Goal: Task Accomplishment & Management: Manage account settings

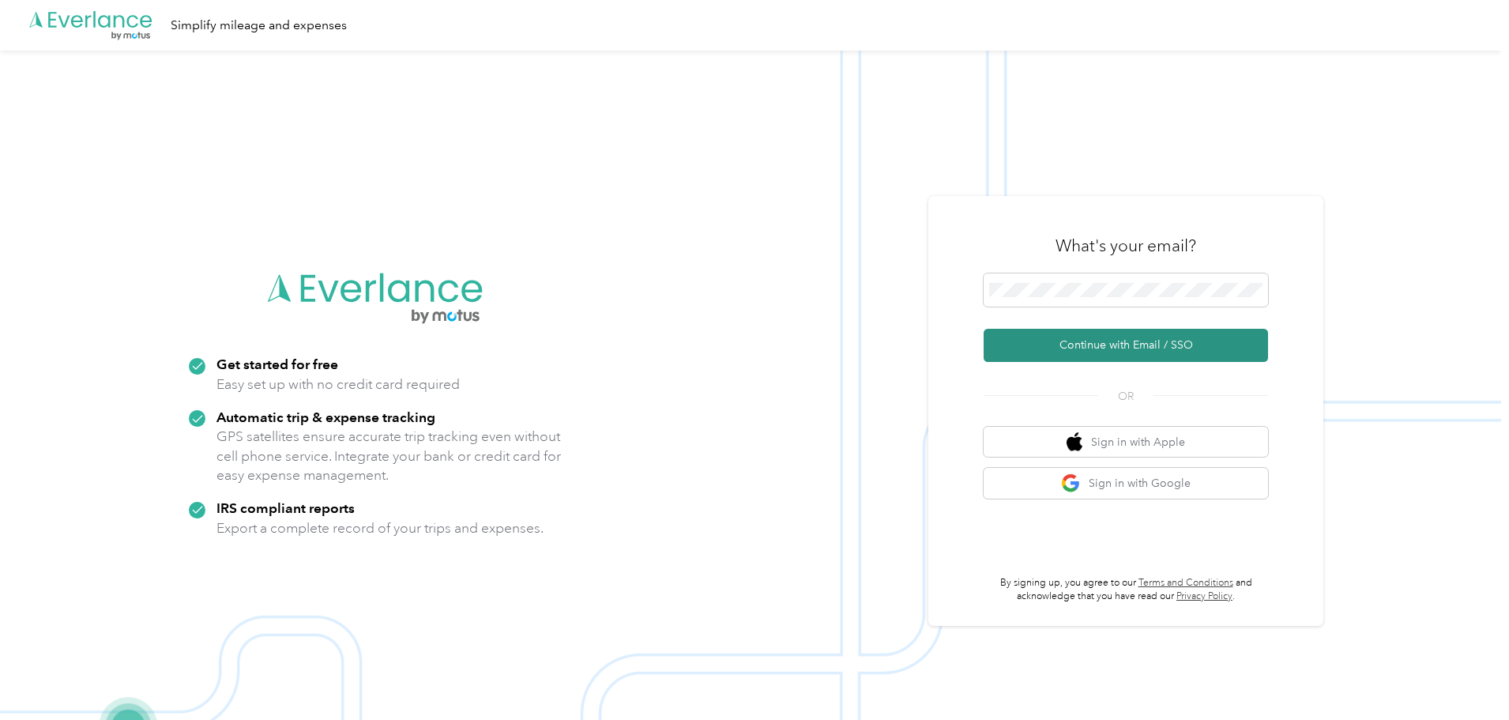
click at [1114, 343] on button "Continue with Email / SSO" at bounding box center [1126, 345] width 284 height 33
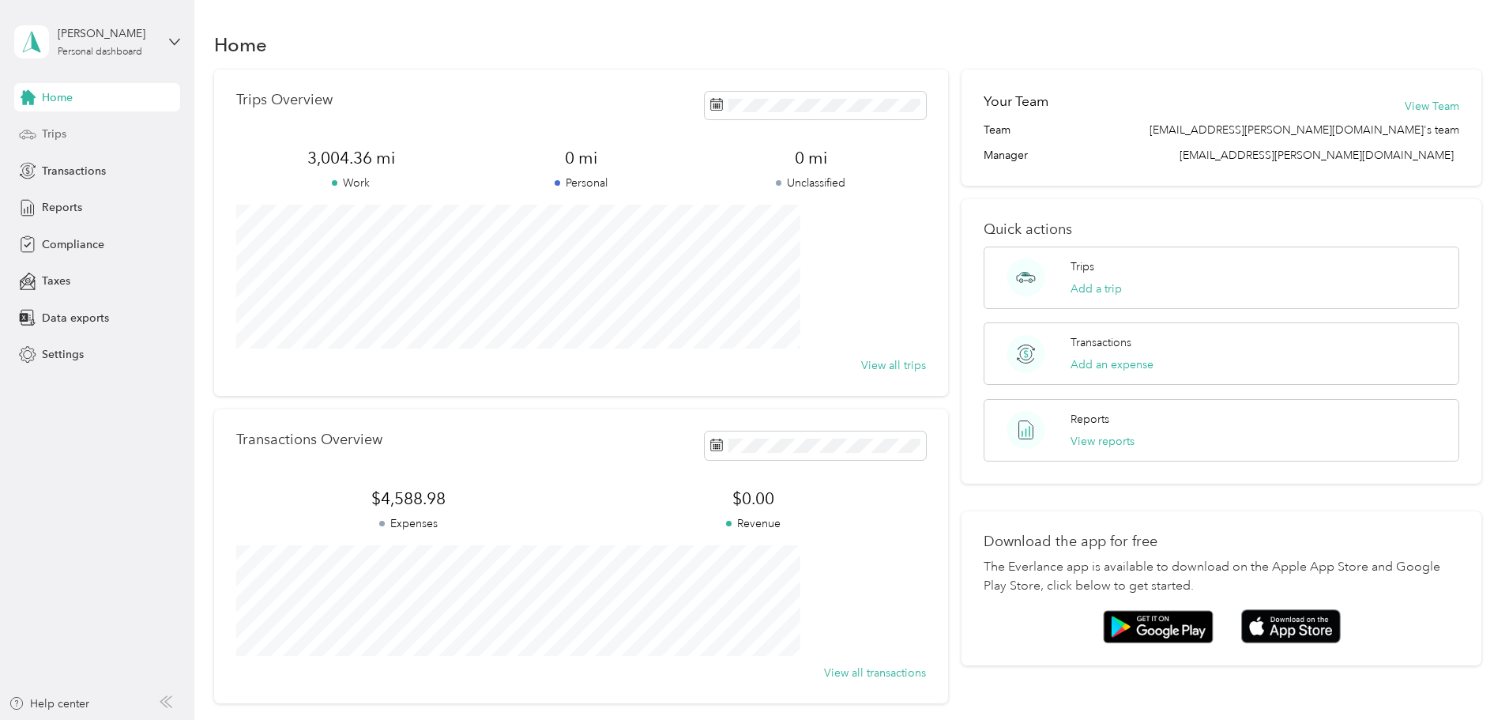
click at [121, 129] on div "Trips" at bounding box center [97, 134] width 166 height 28
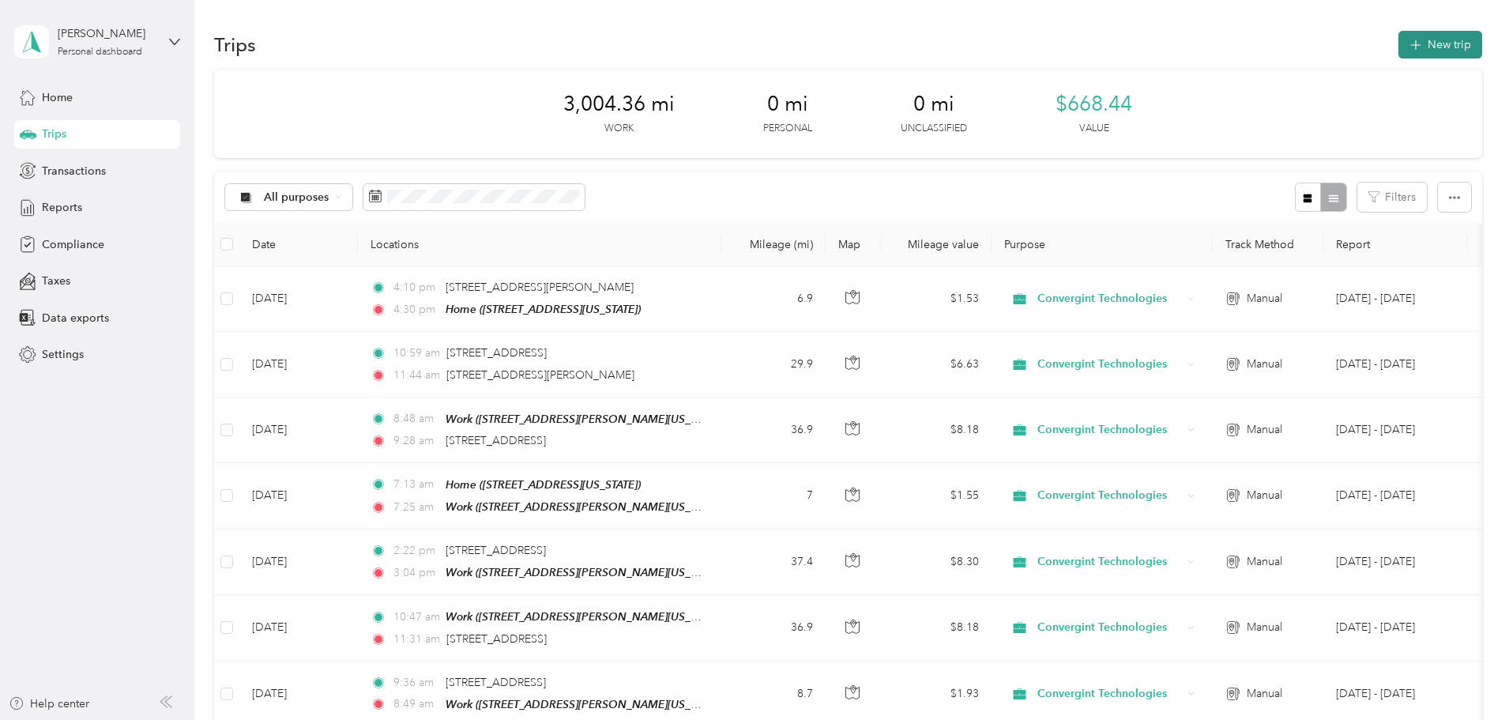
click at [1399, 46] on button "New trip" at bounding box center [1441, 45] width 84 height 28
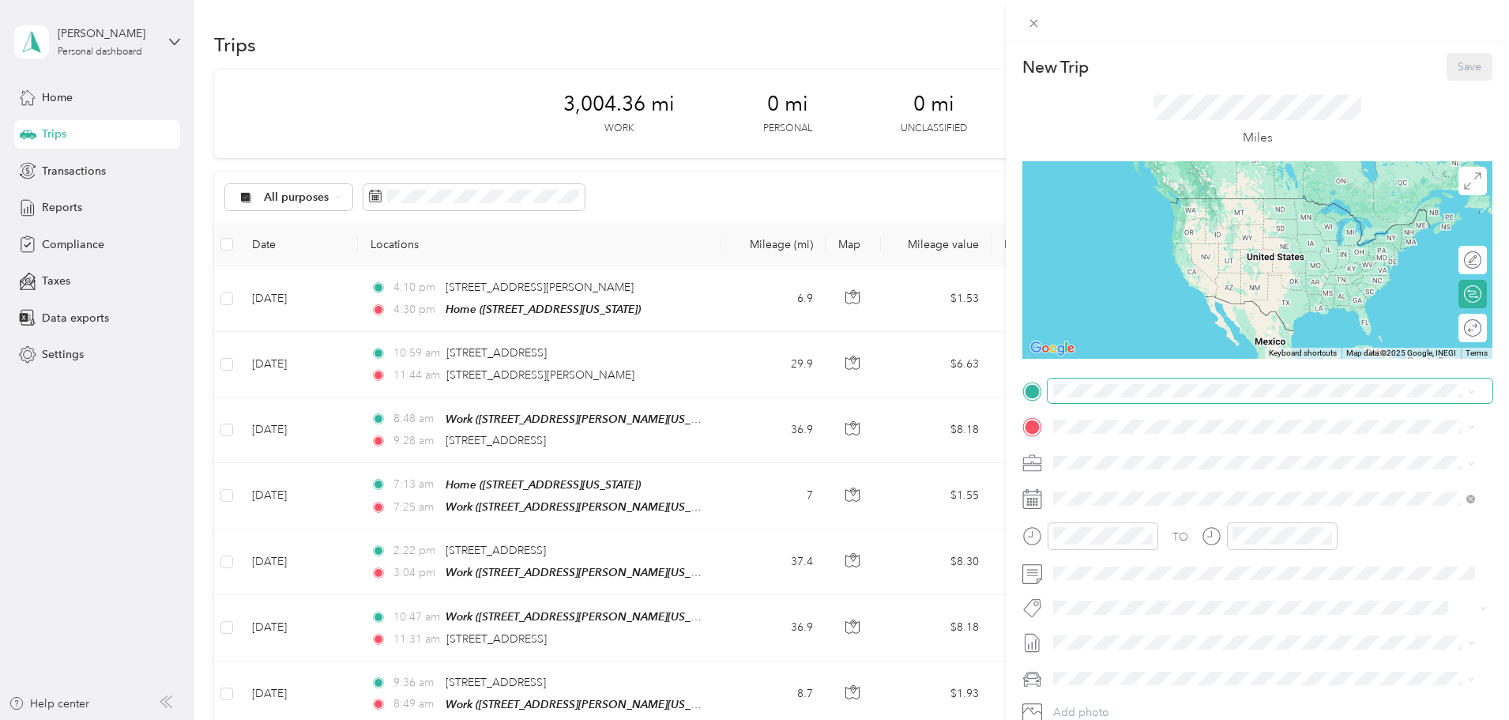
click at [1103, 397] on span at bounding box center [1270, 391] width 445 height 25
click at [1126, 456] on div "Home" at bounding box center [1162, 453] width 158 height 14
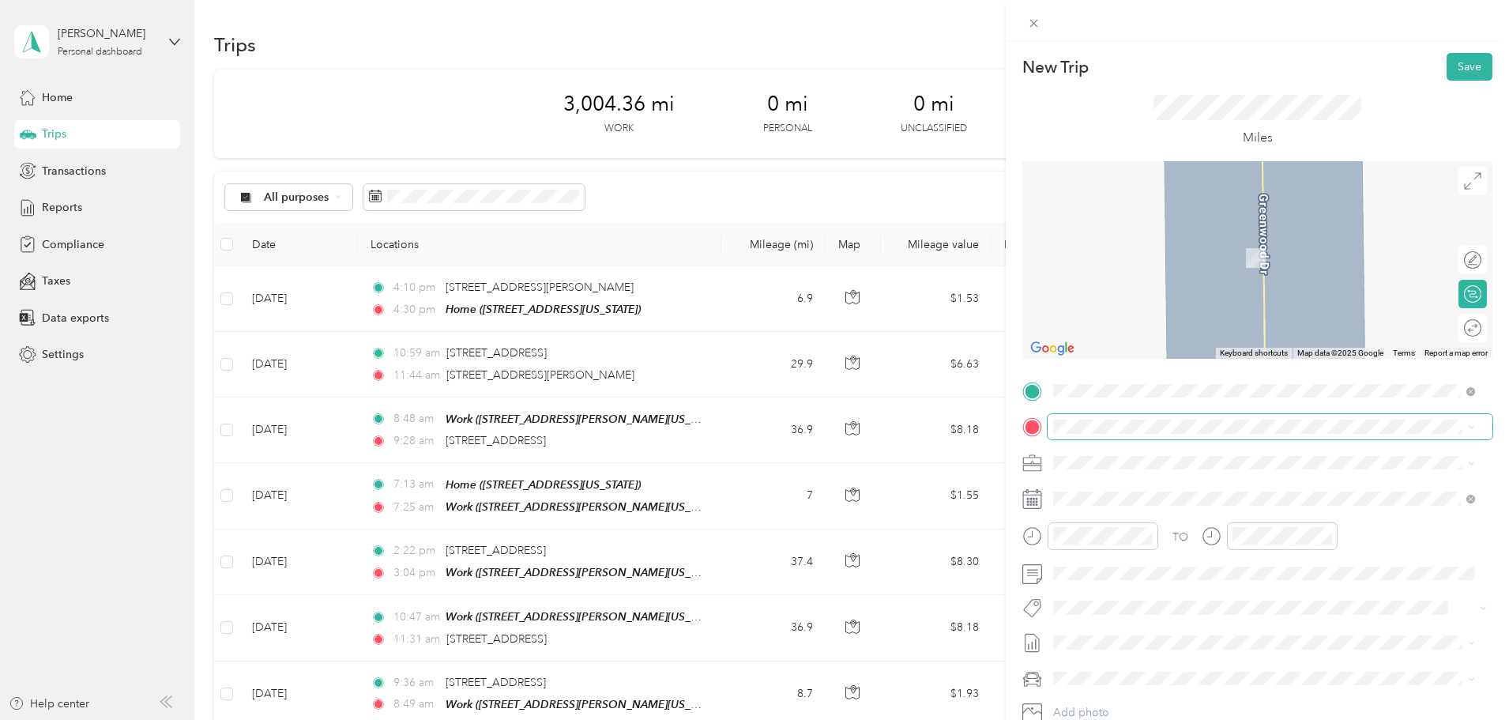
click at [1129, 435] on span at bounding box center [1270, 426] width 445 height 25
click at [1122, 546] on div "Work" at bounding box center [1206, 539] width 246 height 14
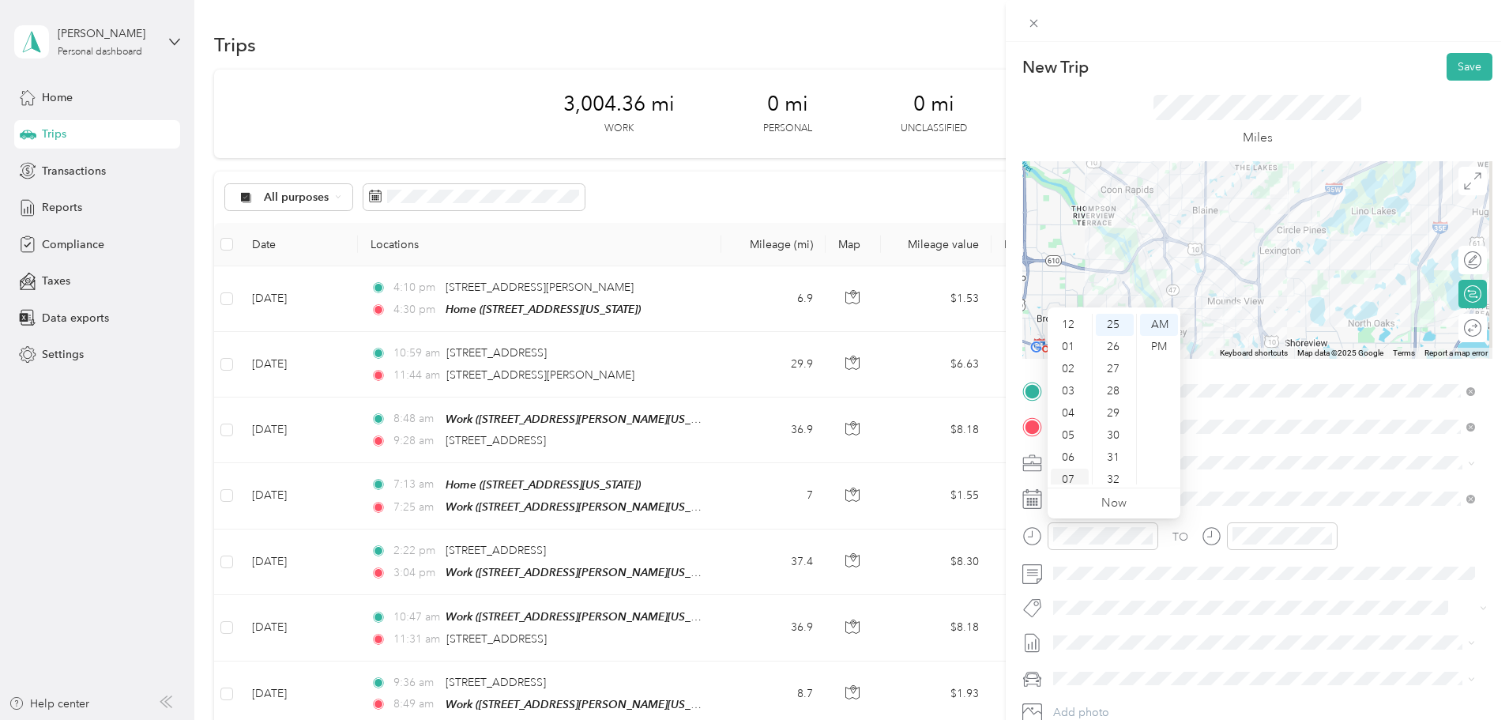
click at [1072, 471] on div "07" at bounding box center [1070, 480] width 38 height 22
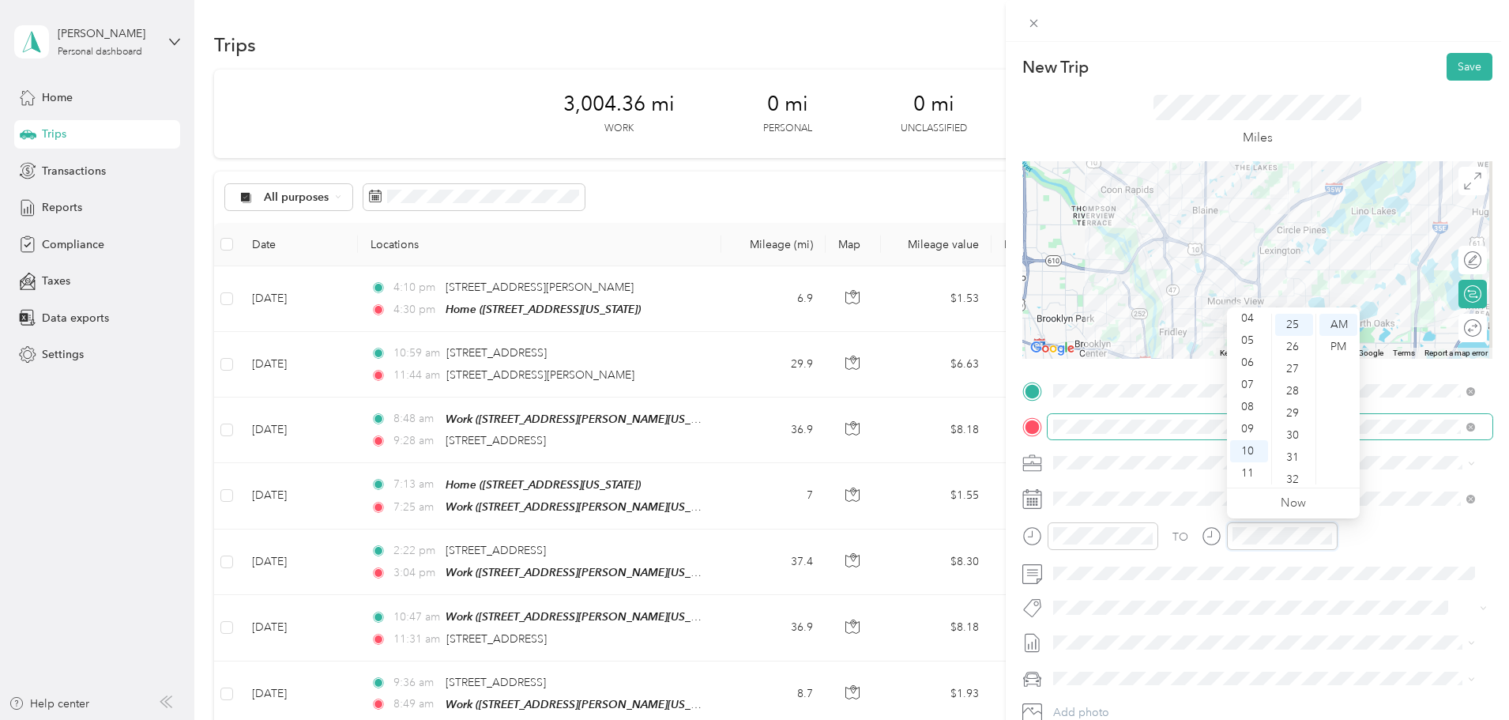
scroll to position [553, 0]
click at [1255, 387] on div "07" at bounding box center [1249, 385] width 38 height 22
click at [1291, 342] on div "40" at bounding box center [1294, 341] width 38 height 22
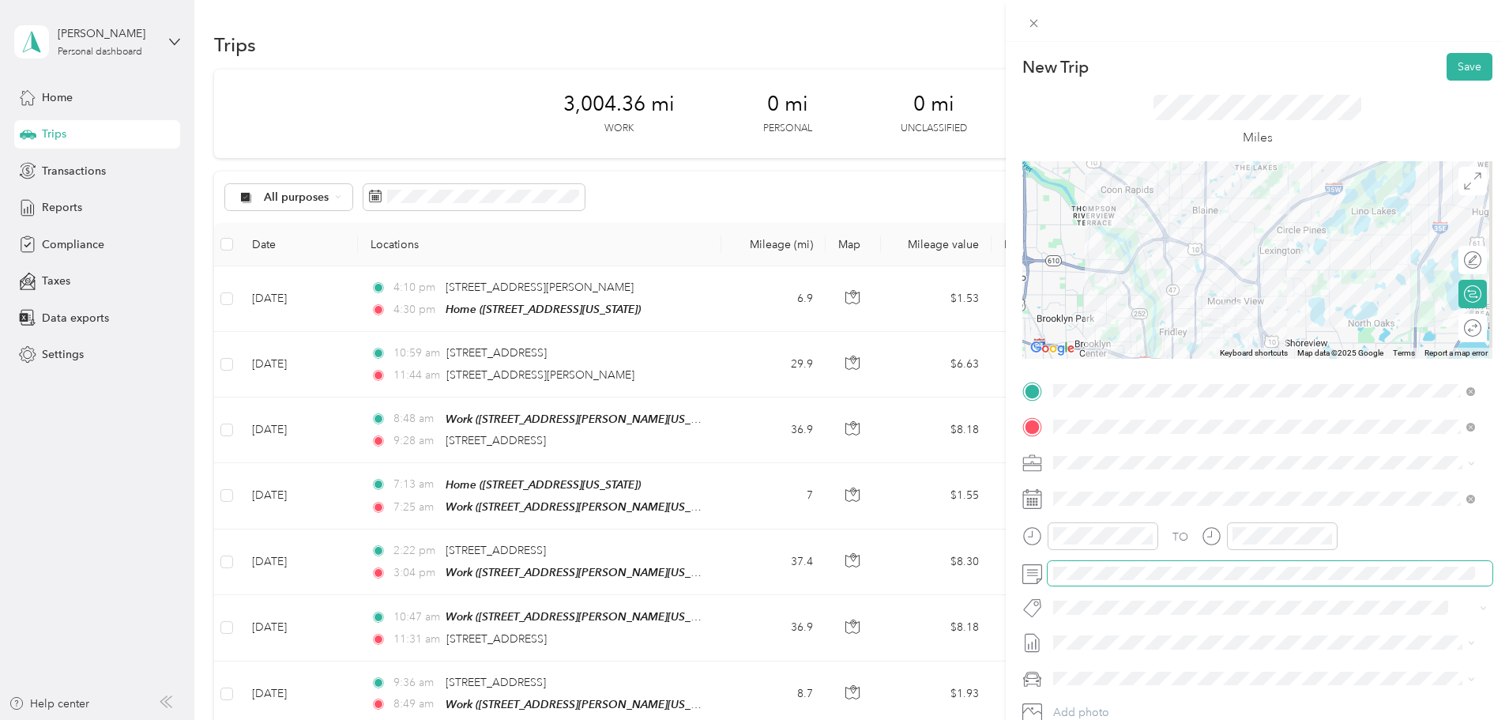
click at [1117, 561] on span at bounding box center [1270, 573] width 445 height 25
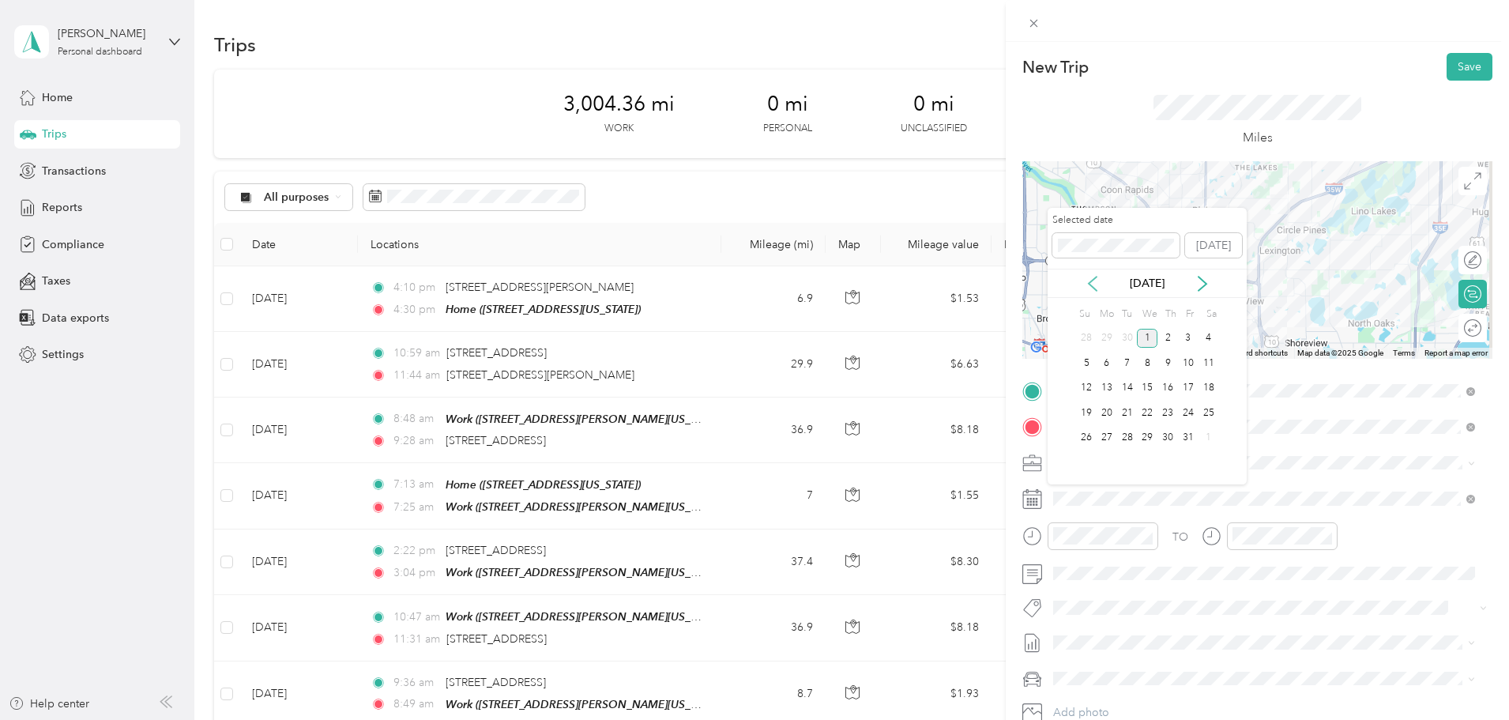
click at [1097, 285] on icon at bounding box center [1093, 284] width 16 height 16
click at [1127, 439] on div "30" at bounding box center [1127, 438] width 21 height 20
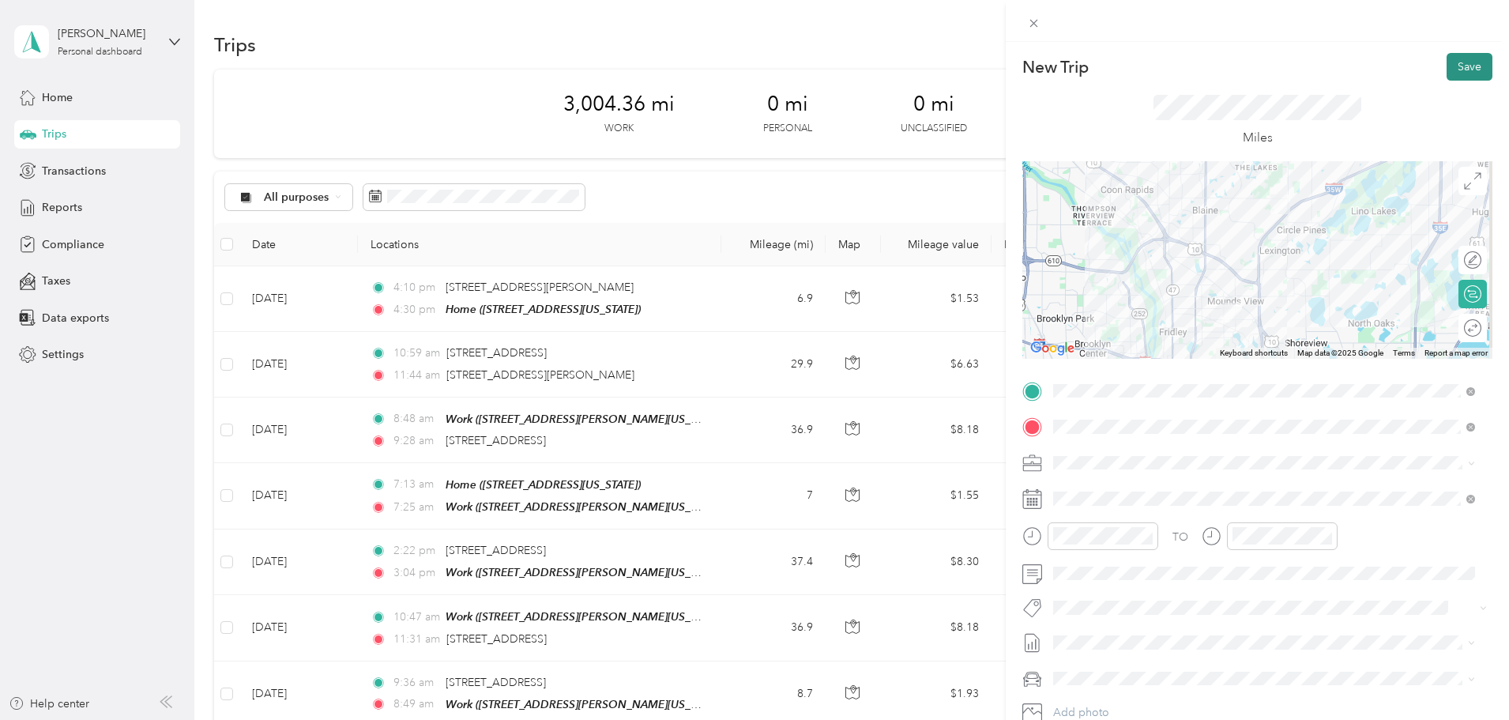
click at [1462, 71] on button "Save" at bounding box center [1470, 67] width 46 height 28
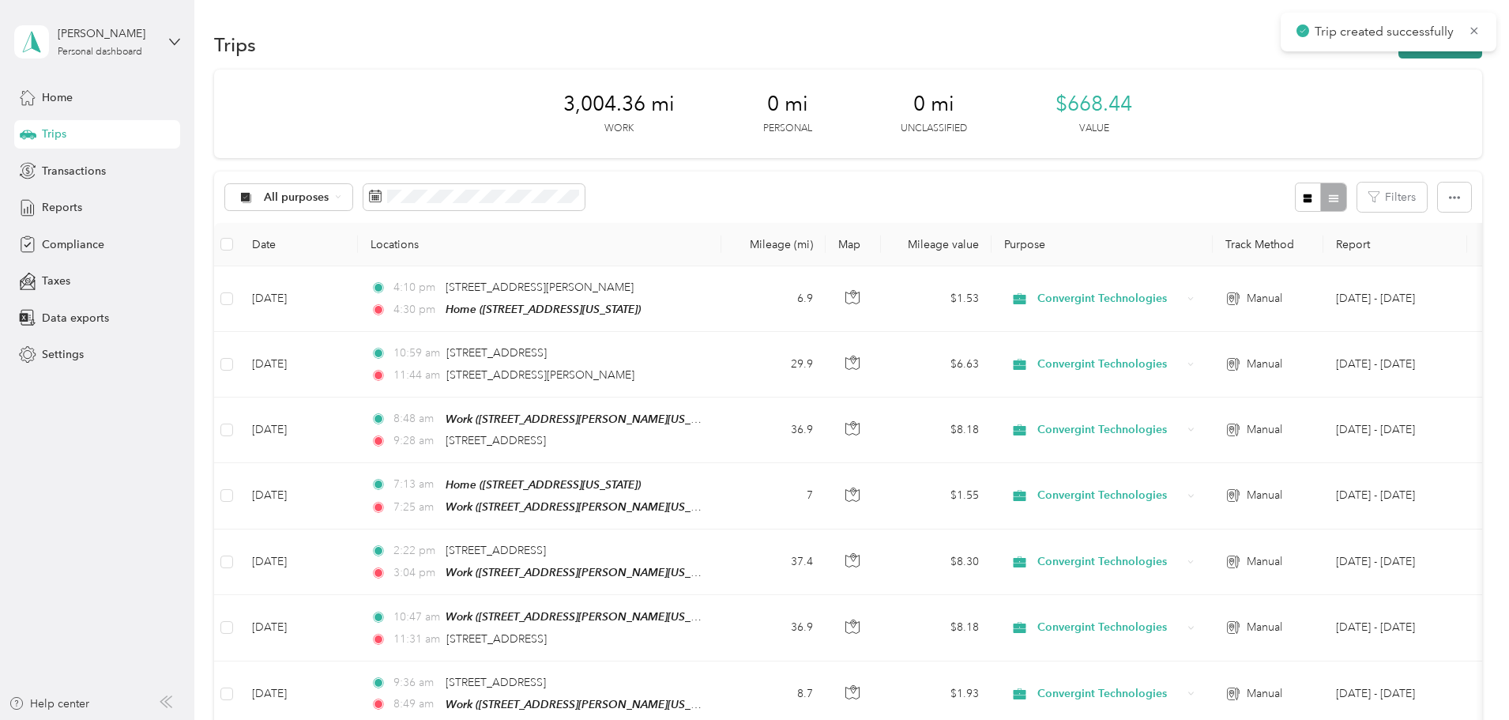
click at [1399, 57] on button "New trip" at bounding box center [1441, 45] width 84 height 28
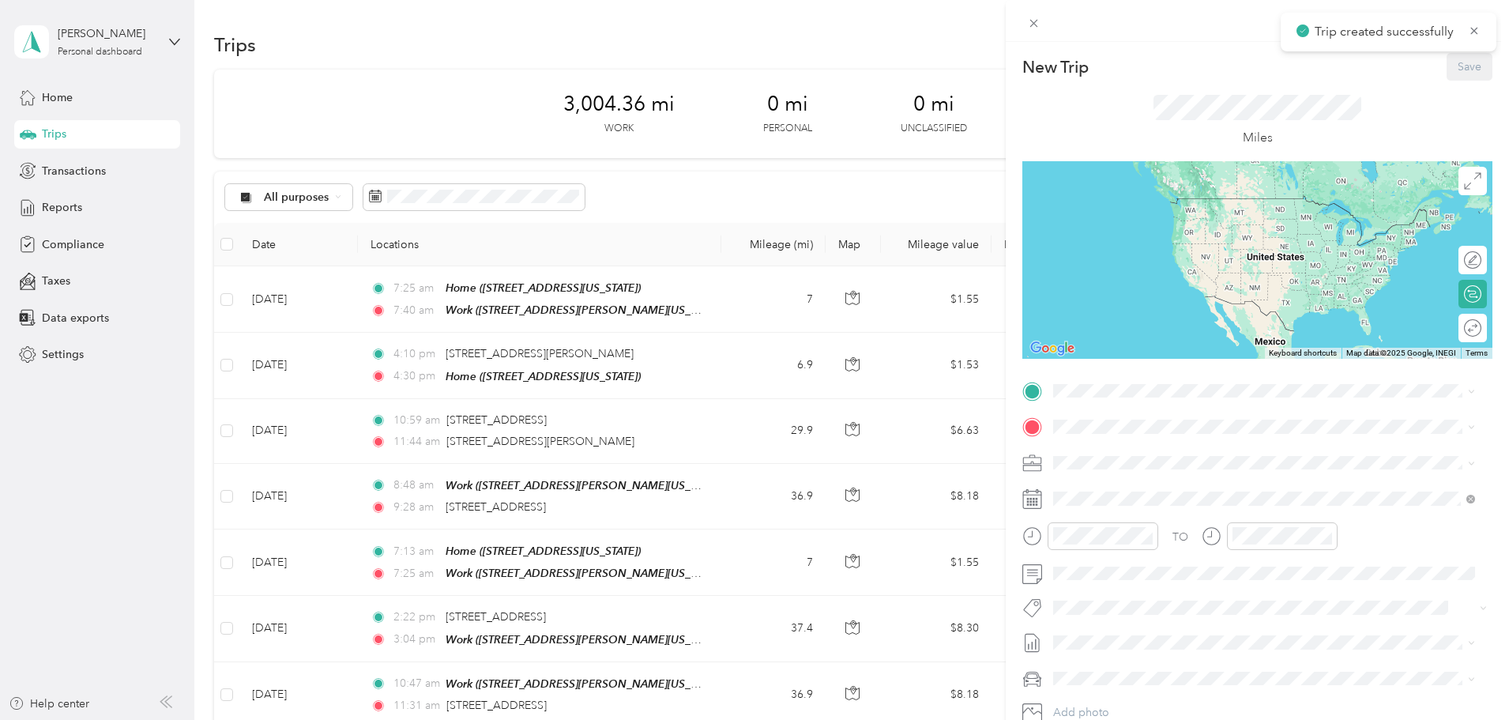
click at [1151, 405] on div "TO Add photo" at bounding box center [1258, 570] width 470 height 382
click at [1140, 529] on div "Work 4005 Pheasant Ridge Drive Northeast, Blaine, 55449, Blaine, Minnesota, Uni…" at bounding box center [1206, 512] width 246 height 33
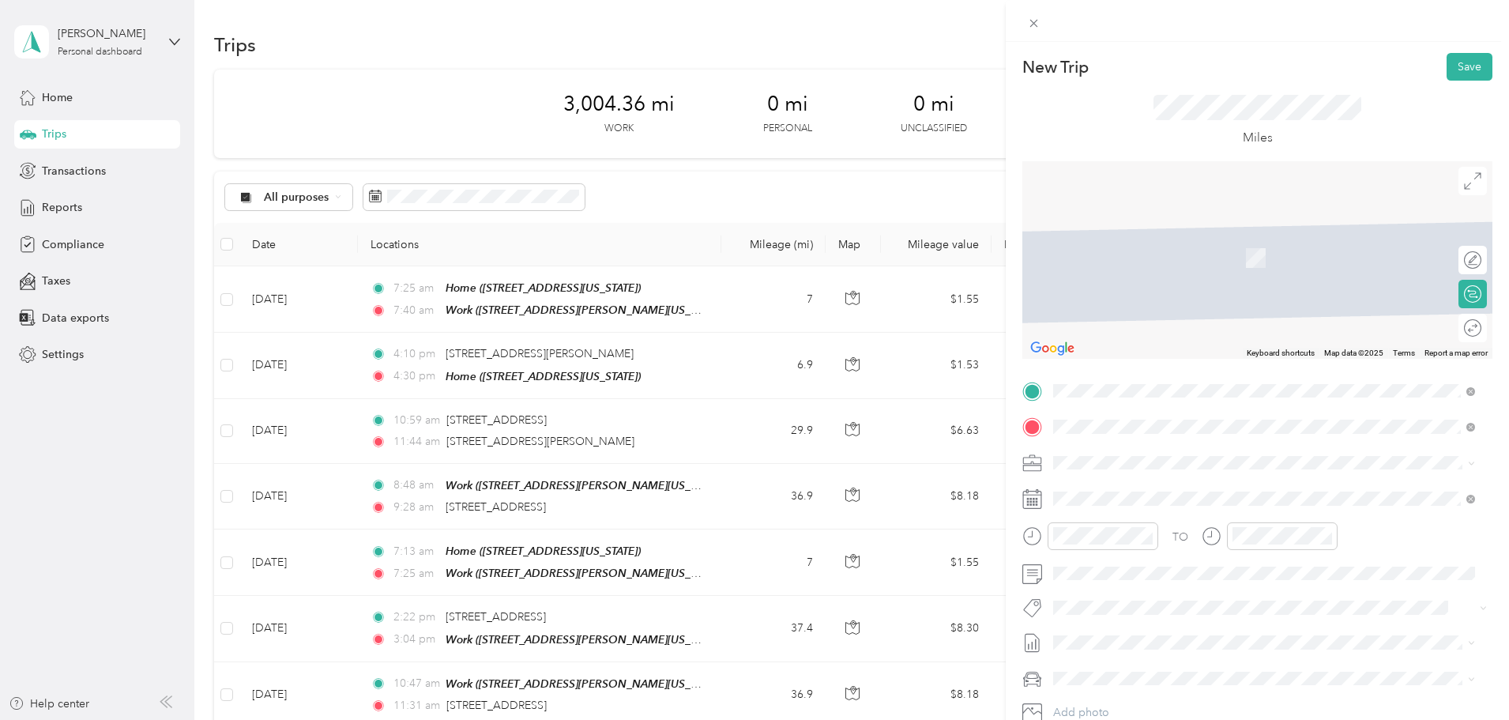
click at [1167, 523] on span "1309 Corporate Center Drive Eagan, Minnesota 55121, United States" at bounding box center [1206, 516] width 246 height 14
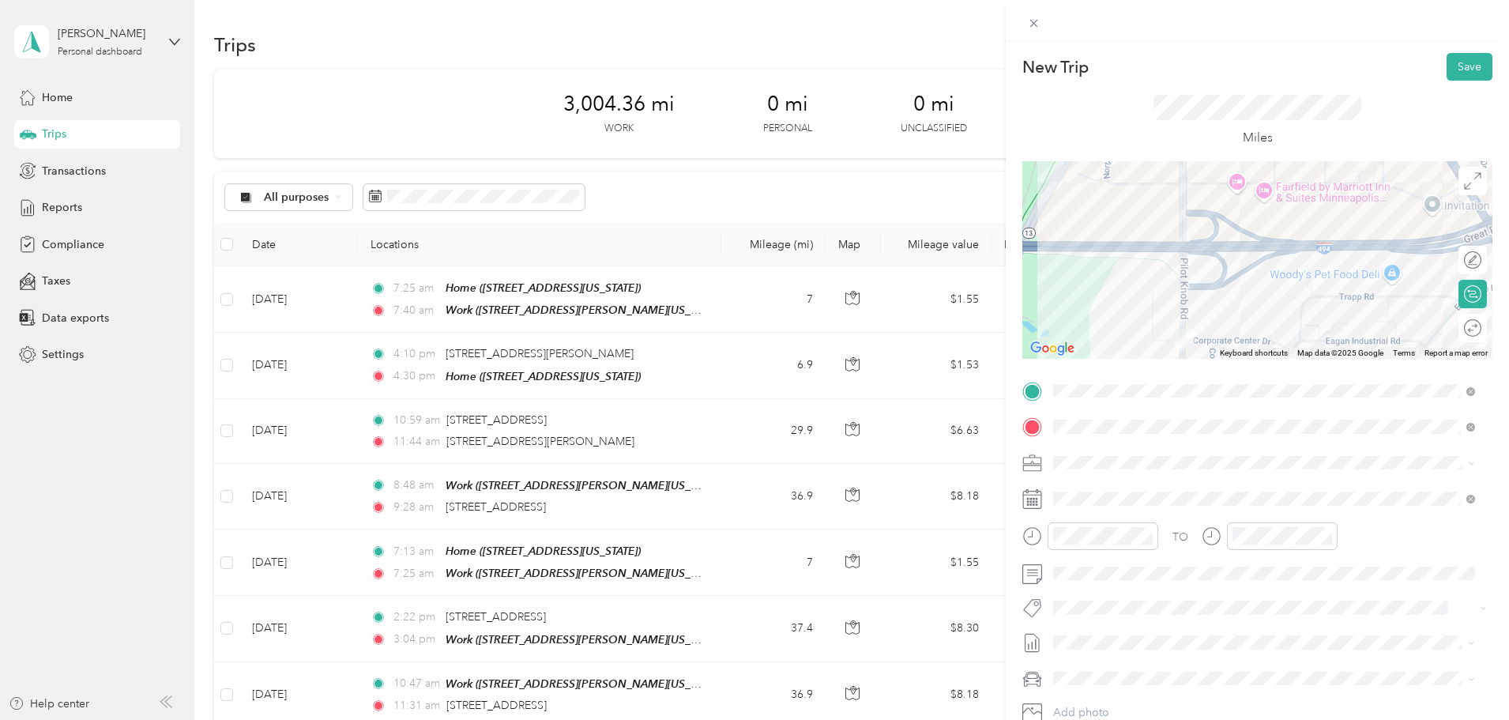
drag, startPoint x: 1079, startPoint y: 325, endPoint x: 1204, endPoint y: 172, distance: 197.6
click at [1204, 172] on div at bounding box center [1258, 260] width 470 height 198
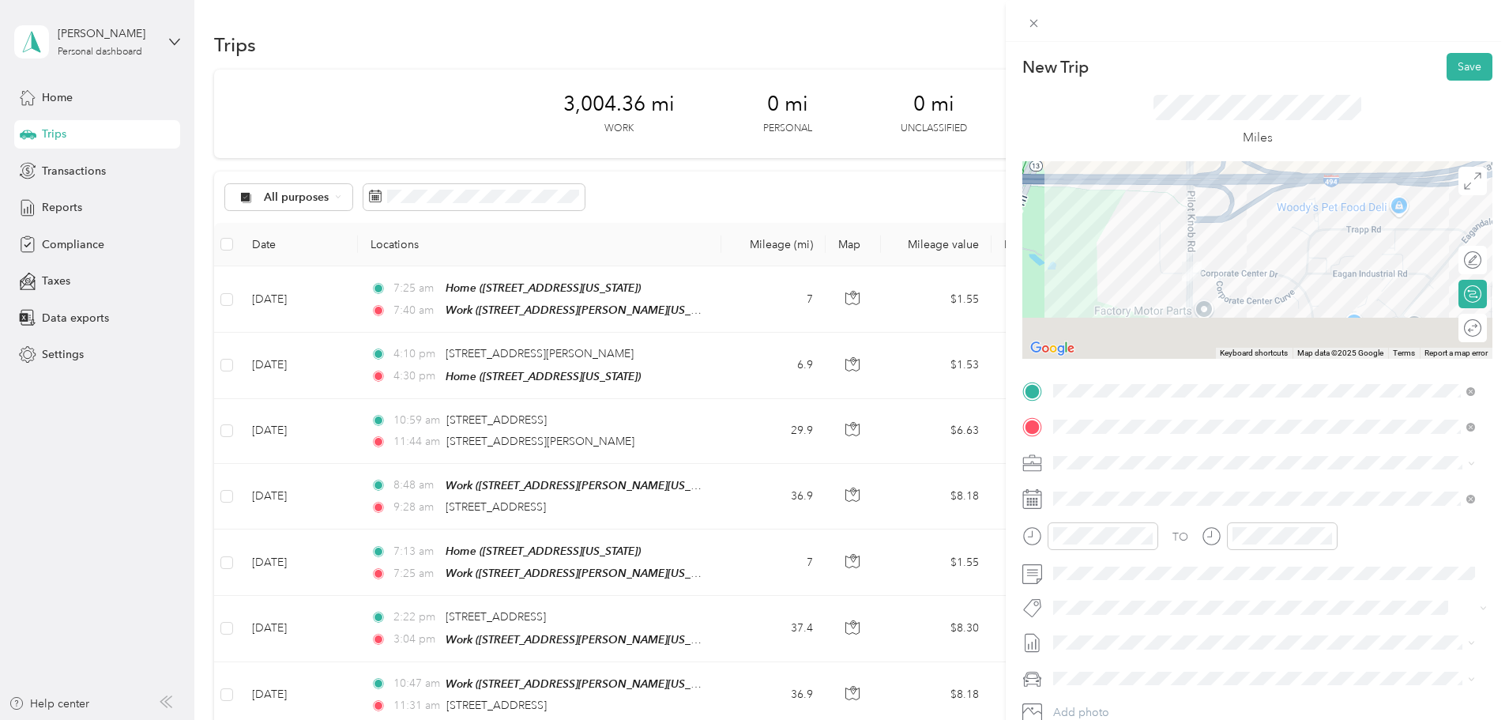
drag, startPoint x: 1226, startPoint y: 321, endPoint x: 1228, endPoint y: 267, distance: 53.8
click at [1228, 267] on div at bounding box center [1258, 260] width 470 height 198
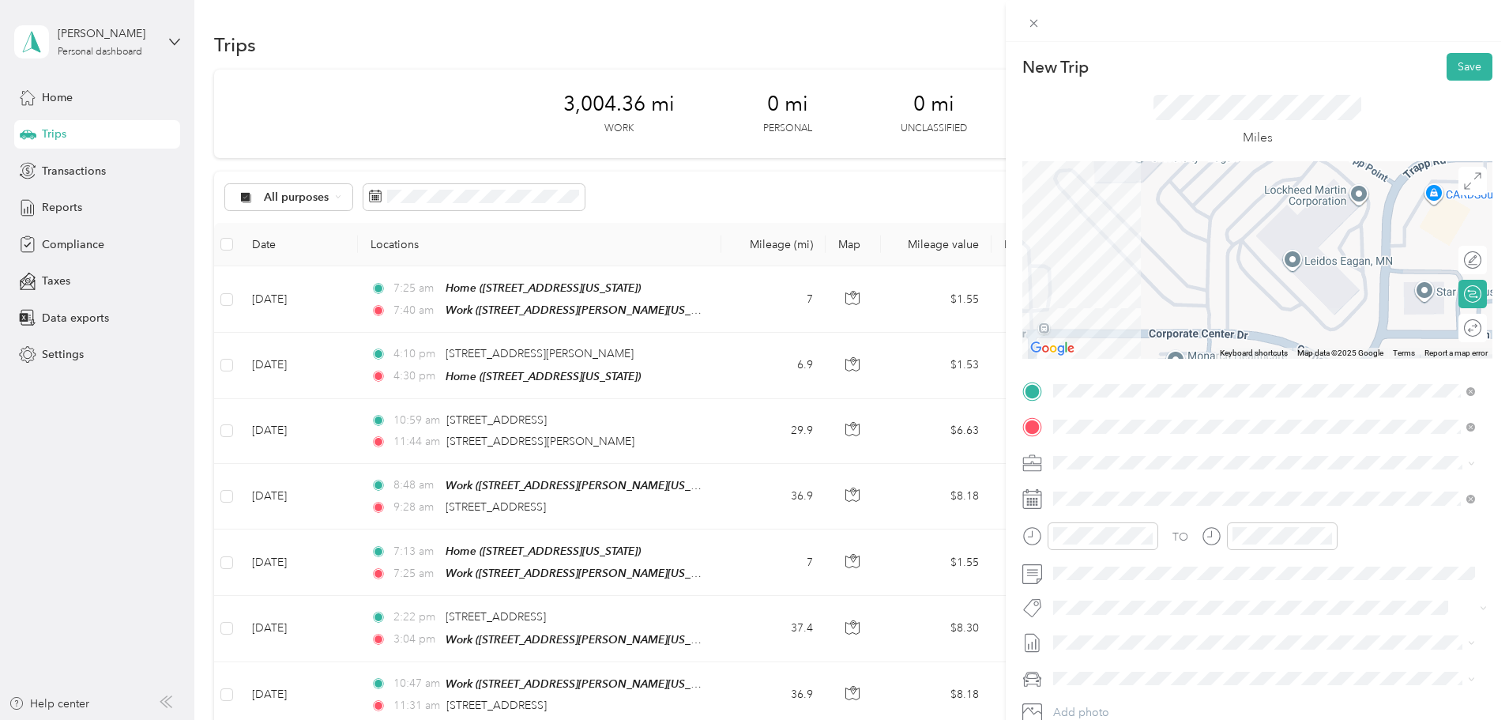
drag, startPoint x: 1245, startPoint y: 234, endPoint x: 1038, endPoint y: 379, distance: 253.6
click at [1038, 381] on div "New Trip Save This trip cannot be edited because it is either under review, app…" at bounding box center [1258, 406] width 470 height 707
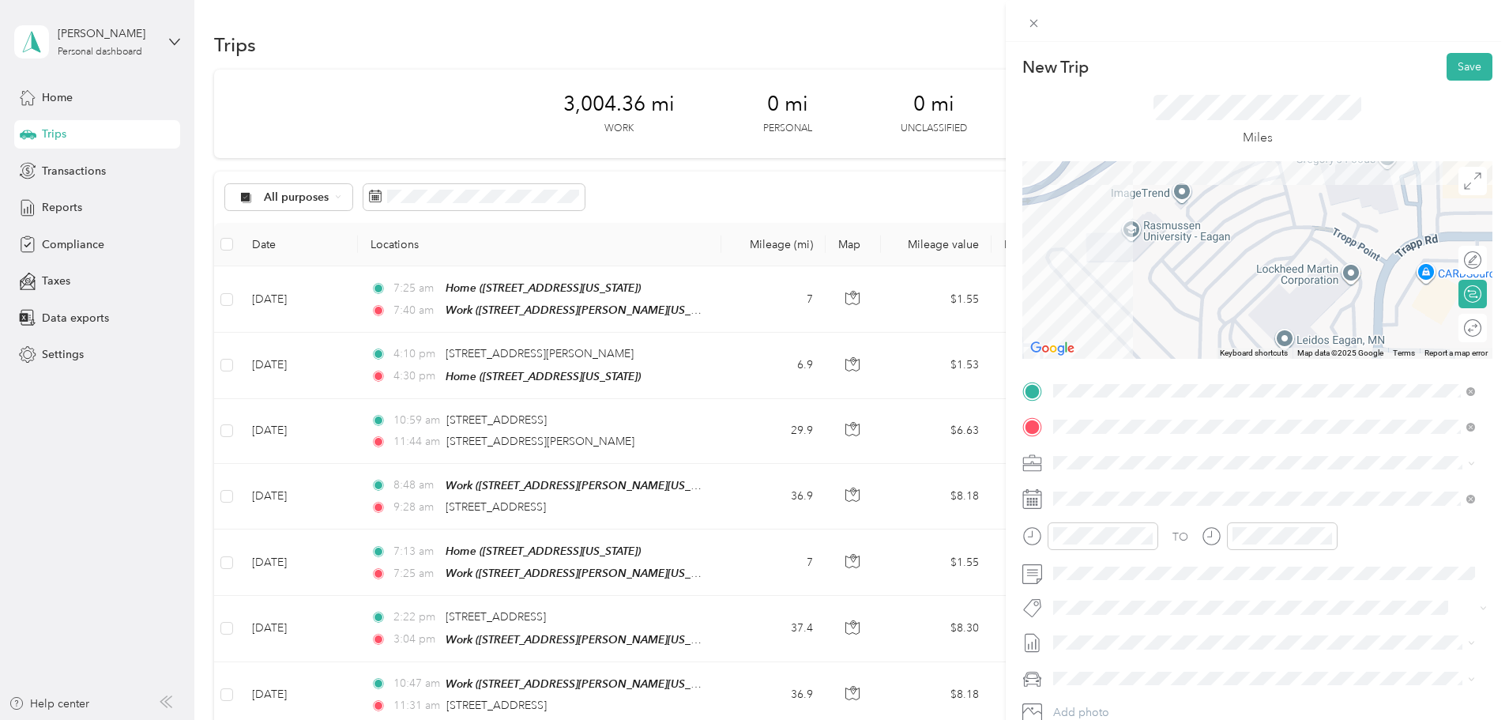
drag, startPoint x: 1117, startPoint y: 269, endPoint x: 1113, endPoint y: 323, distance: 54.6
click at [1113, 323] on div at bounding box center [1258, 260] width 470 height 198
click at [1170, 193] on div at bounding box center [1258, 260] width 470 height 198
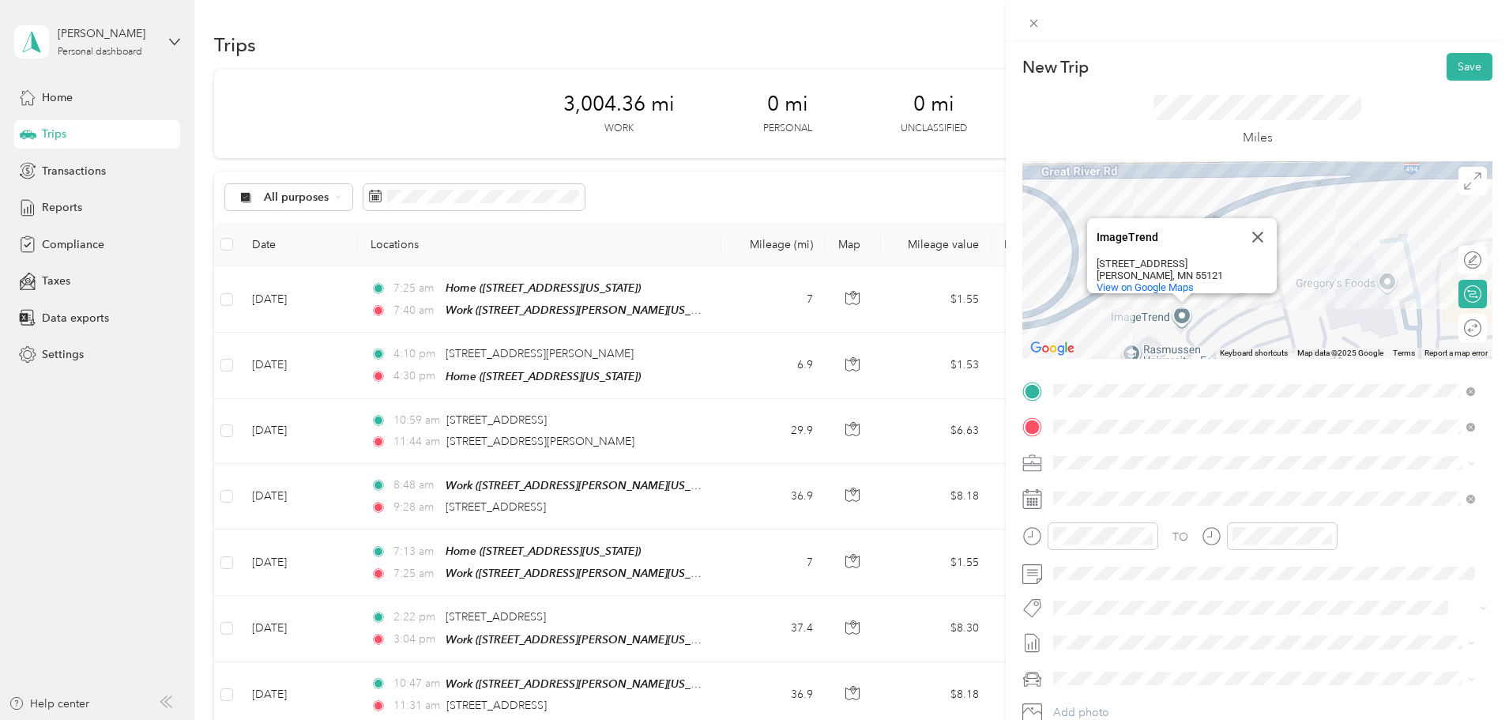
drag, startPoint x: 1127, startPoint y: 251, endPoint x: 1083, endPoint y: 238, distance: 46.0
click at [1087, 238] on div "ImageTrend ImageTrend 1305 Corporate Center Dr Suite 500 Eagan, MN 55121 View o…" at bounding box center [1182, 255] width 190 height 75
copy div "1305 Corporate Center Dr Suite 500"
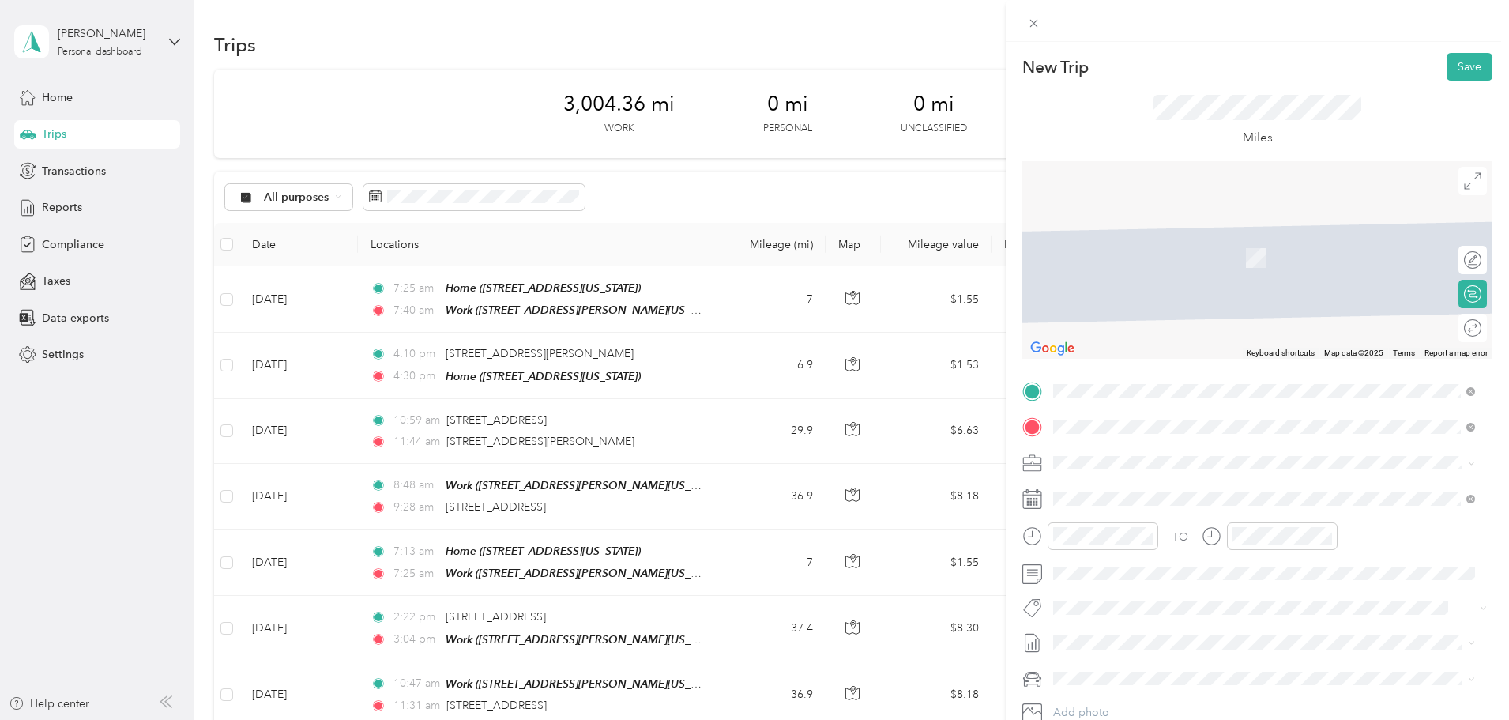
click at [1213, 491] on span "1305 Corporate Center Drive Eagan, Minnesota 55121, United States" at bounding box center [1206, 484] width 246 height 14
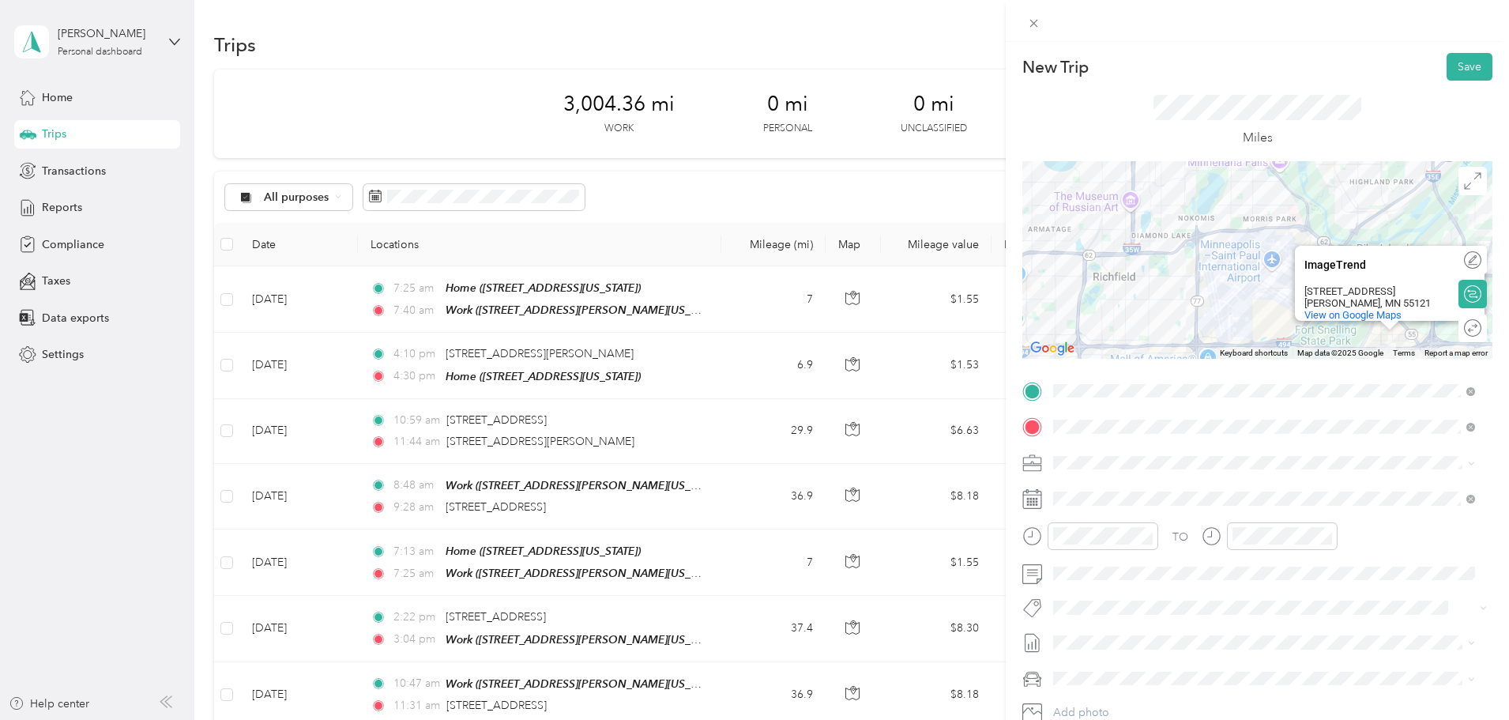
drag, startPoint x: 1271, startPoint y: 335, endPoint x: 1067, endPoint y: 111, distance: 303.2
click at [1067, 111] on div "New Trip Save This trip cannot be edited because it is either under review, app…" at bounding box center [1258, 406] width 470 height 707
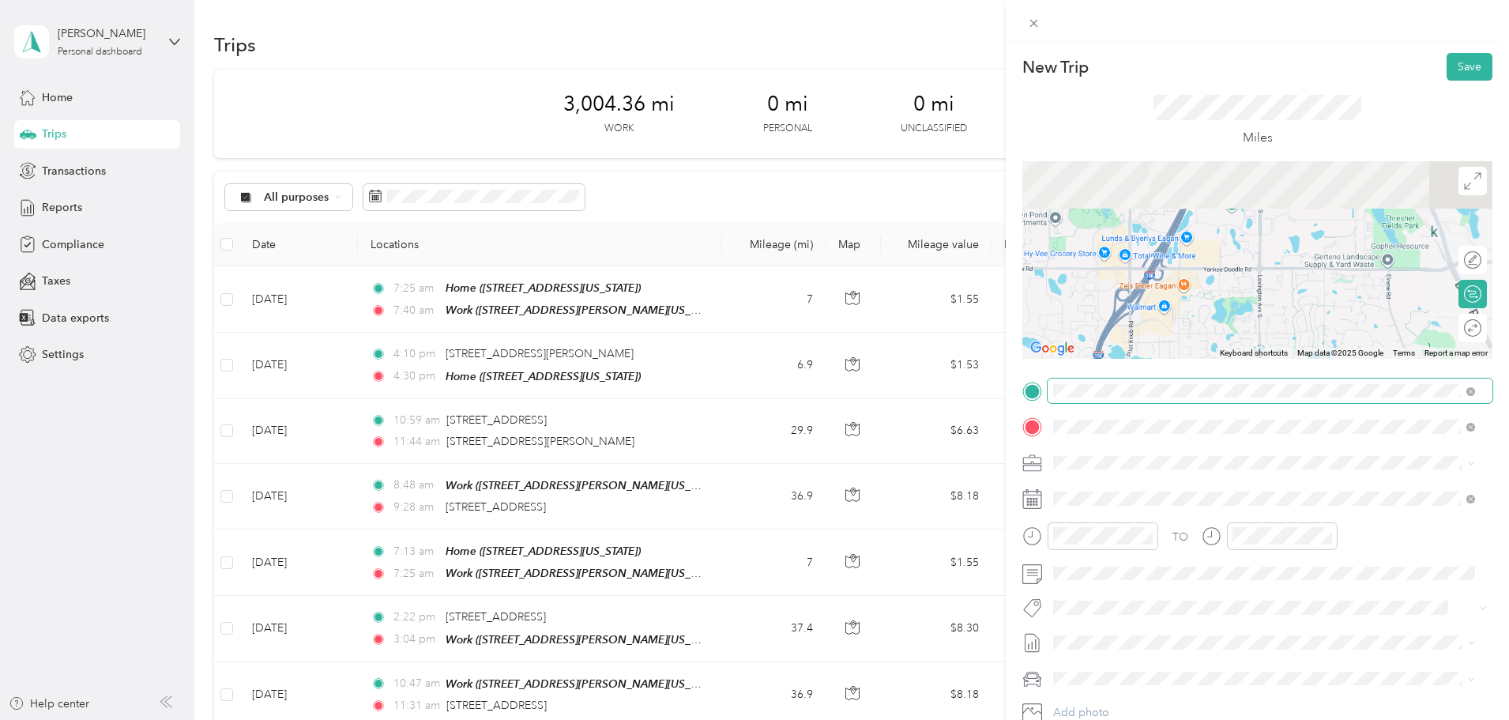
click at [1202, 386] on div "New Trip Save This trip cannot be edited because it is either under review, app…" at bounding box center [1258, 406] width 470 height 707
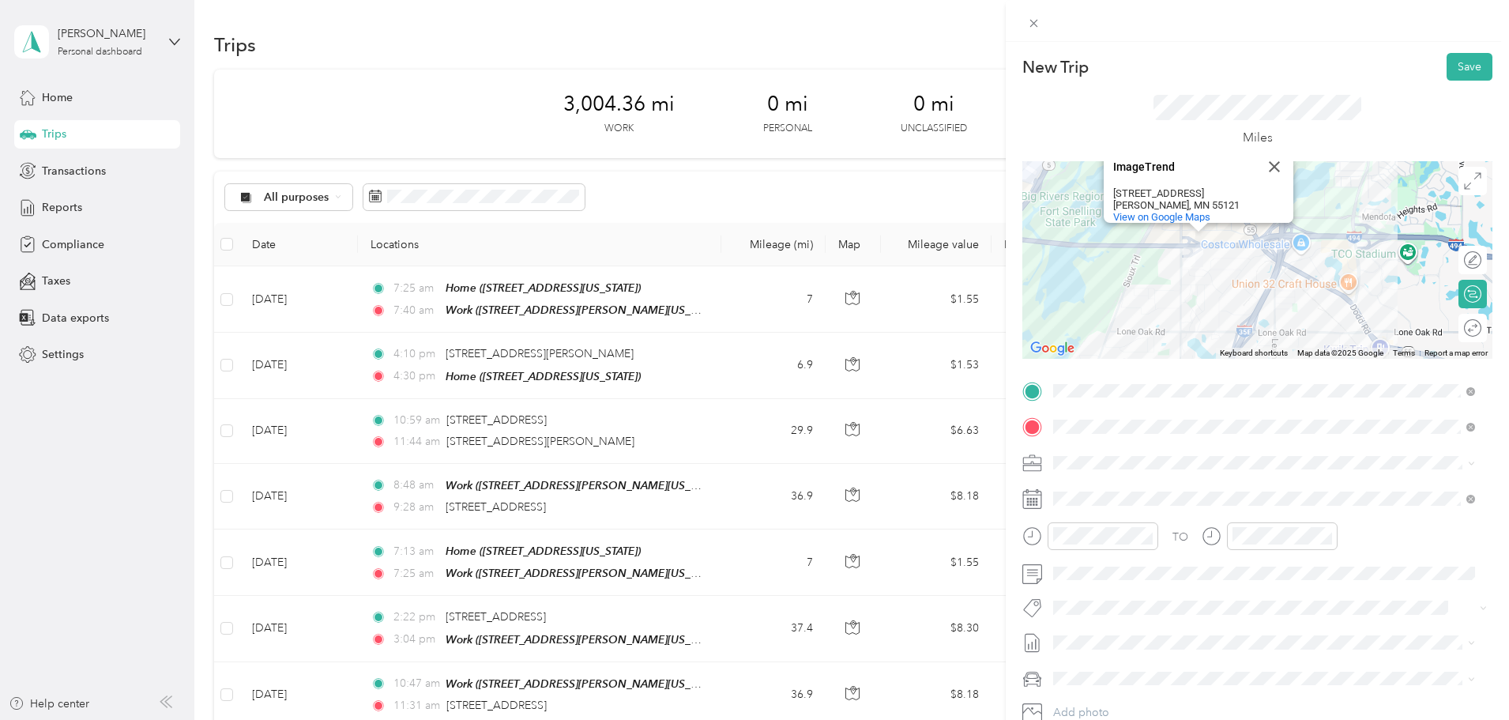
drag, startPoint x: 1178, startPoint y: 204, endPoint x: 1194, endPoint y: 335, distance: 132.1
click at [1192, 341] on div "ImageTrend ImageTrend 1305 Corporate Center Dr Suite 500 Eagan, MN 55121 View o…" at bounding box center [1258, 260] width 470 height 198
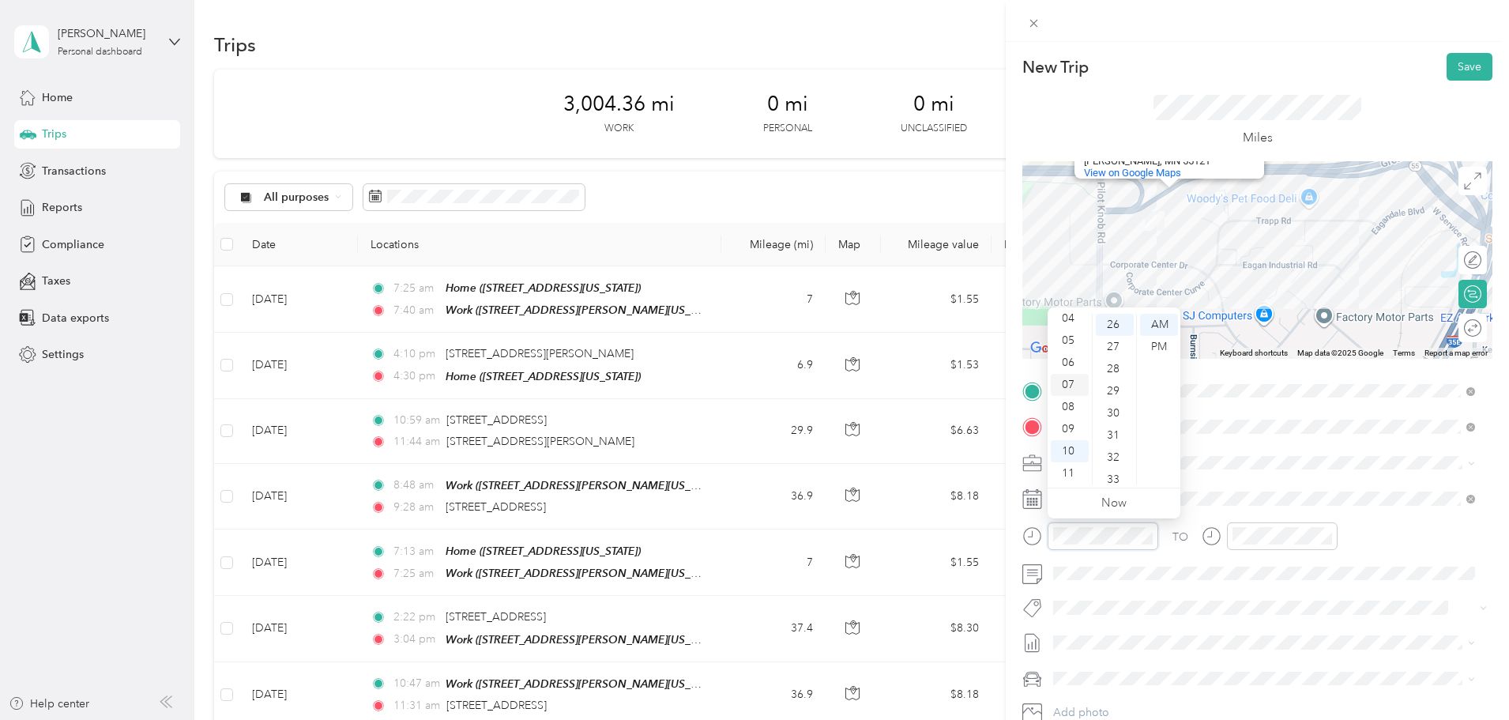
scroll to position [16, 0]
click at [1068, 361] on div "02" at bounding box center [1070, 353] width 38 height 22
click at [1119, 389] on div "36" at bounding box center [1115, 388] width 38 height 22
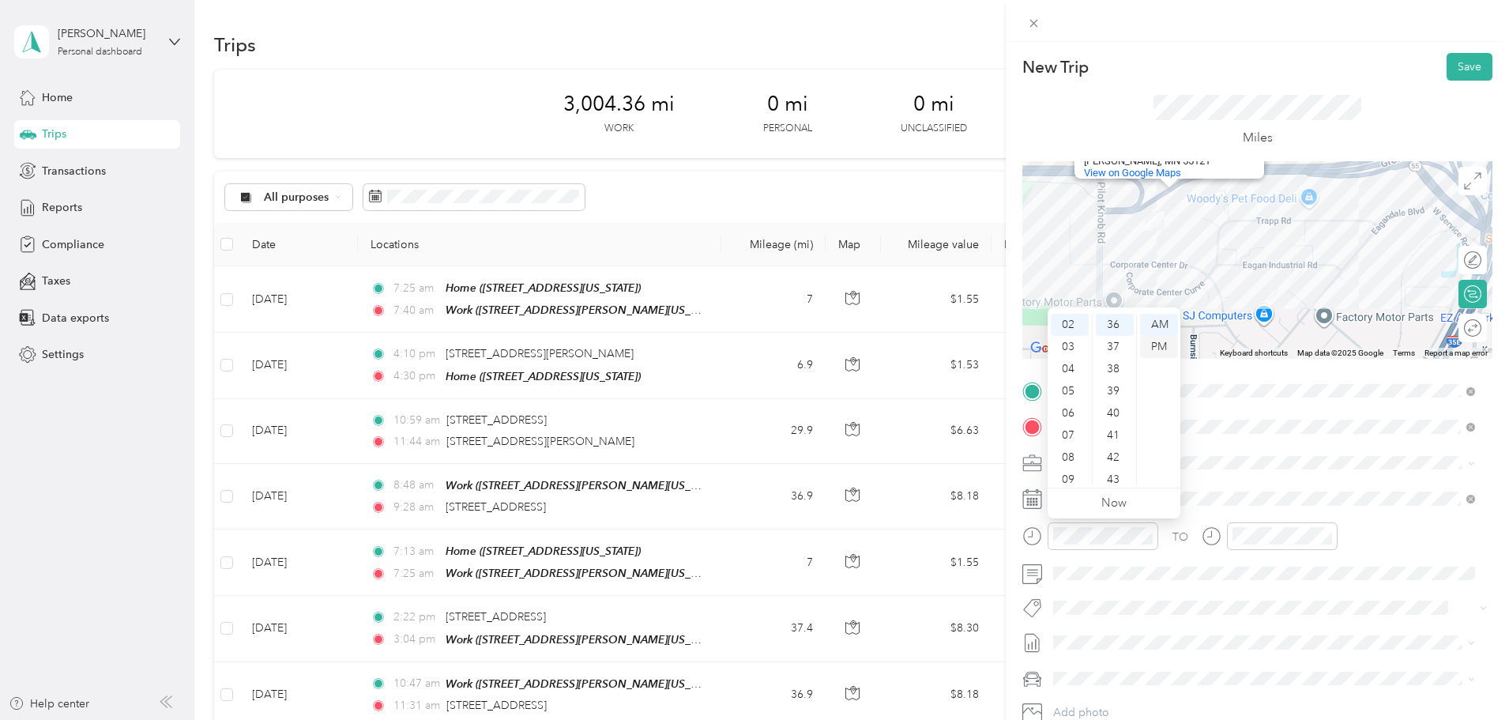
click at [1169, 347] on div "PM" at bounding box center [1159, 347] width 38 height 22
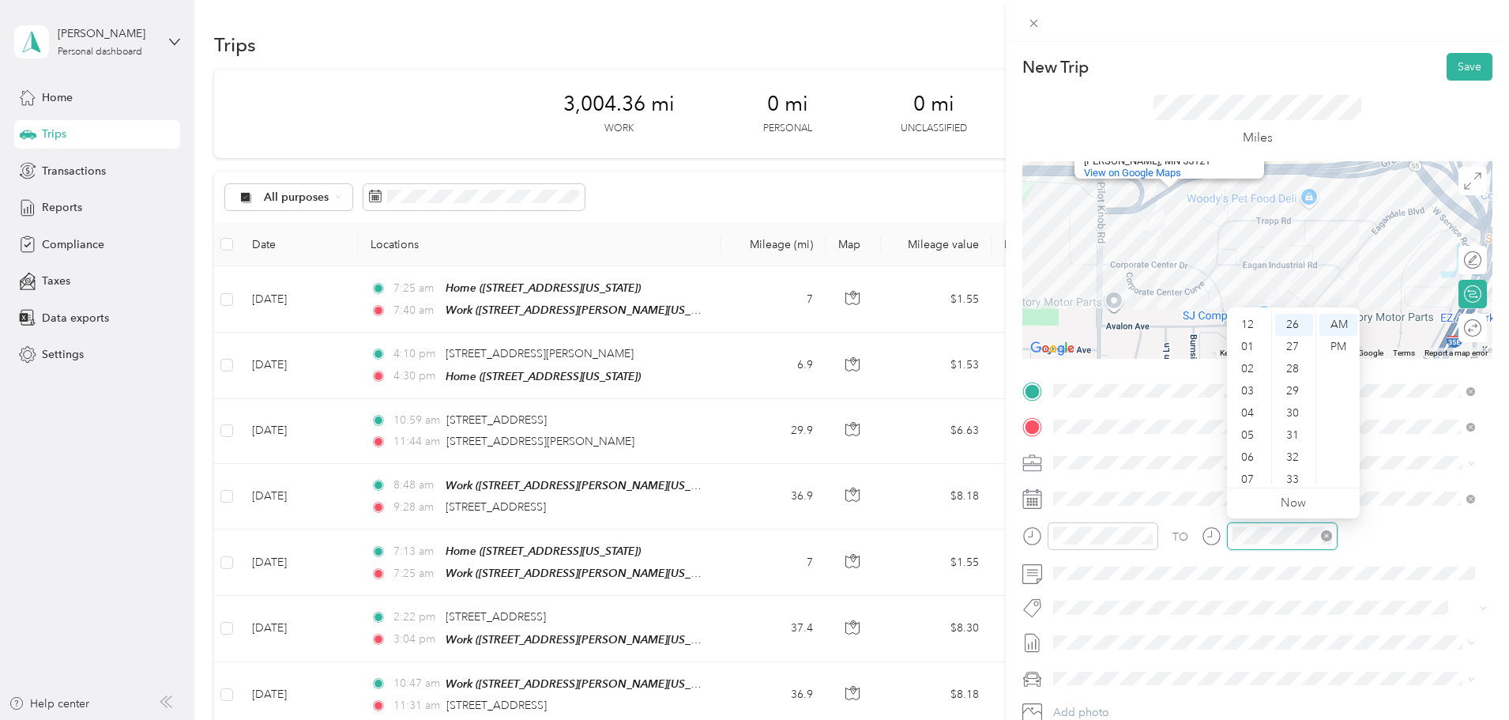
scroll to position [95, 0]
click at [1250, 378] on div "03" at bounding box center [1249, 375] width 38 height 22
click at [1254, 369] on div "02" at bounding box center [1249, 369] width 38 height 22
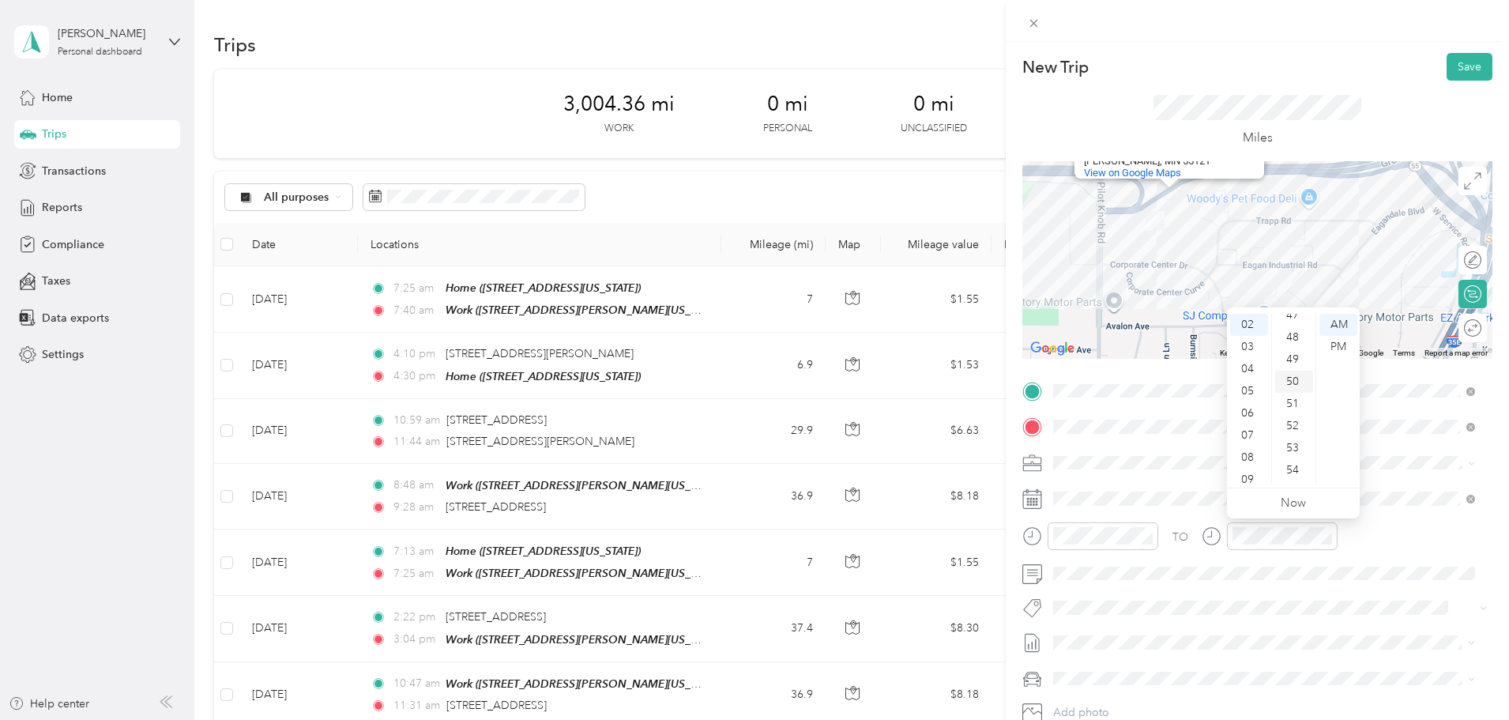
click at [1298, 383] on div "50" at bounding box center [1294, 382] width 38 height 22
click at [1348, 348] on div "PM" at bounding box center [1339, 347] width 38 height 22
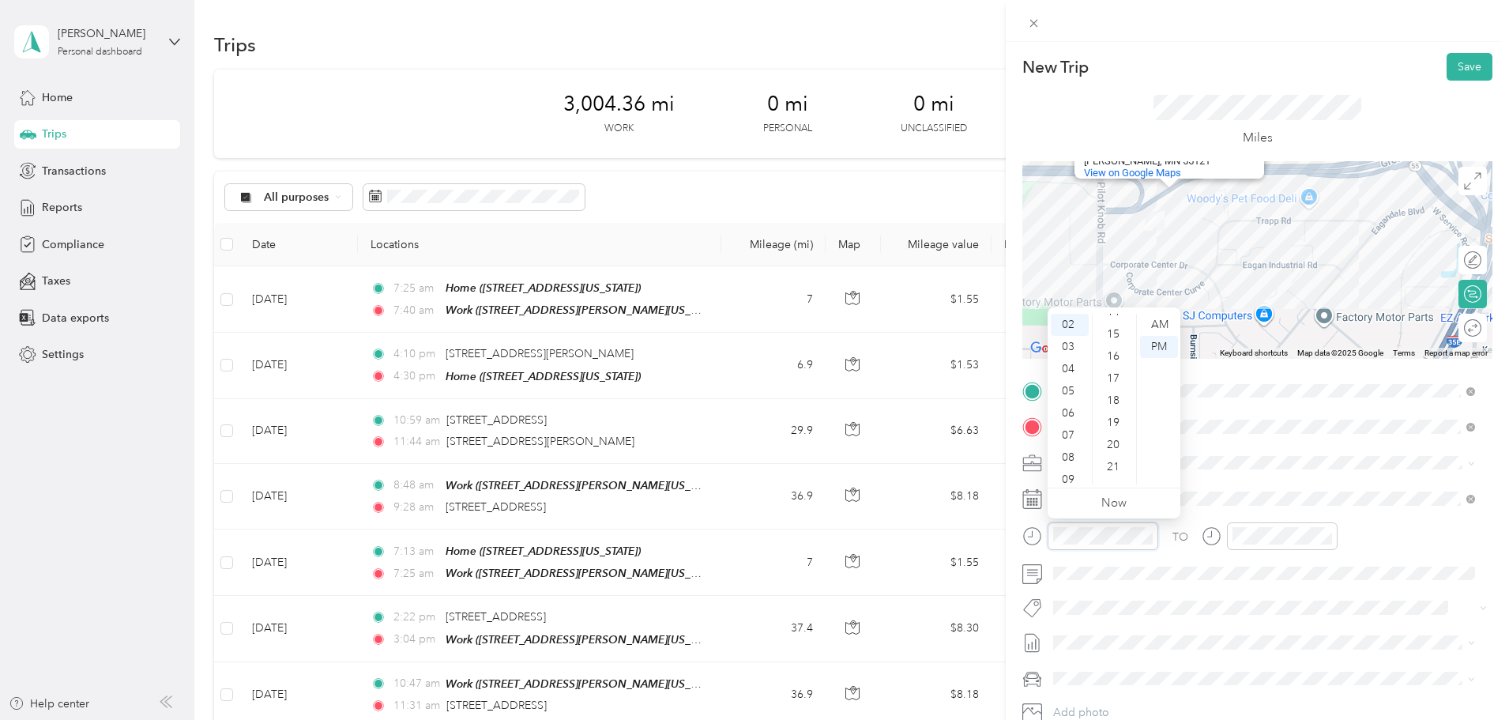
scroll to position [243, 0]
click at [1121, 410] on div "15" at bounding box center [1115, 413] width 38 height 22
click at [1464, 58] on button "Save" at bounding box center [1470, 67] width 46 height 28
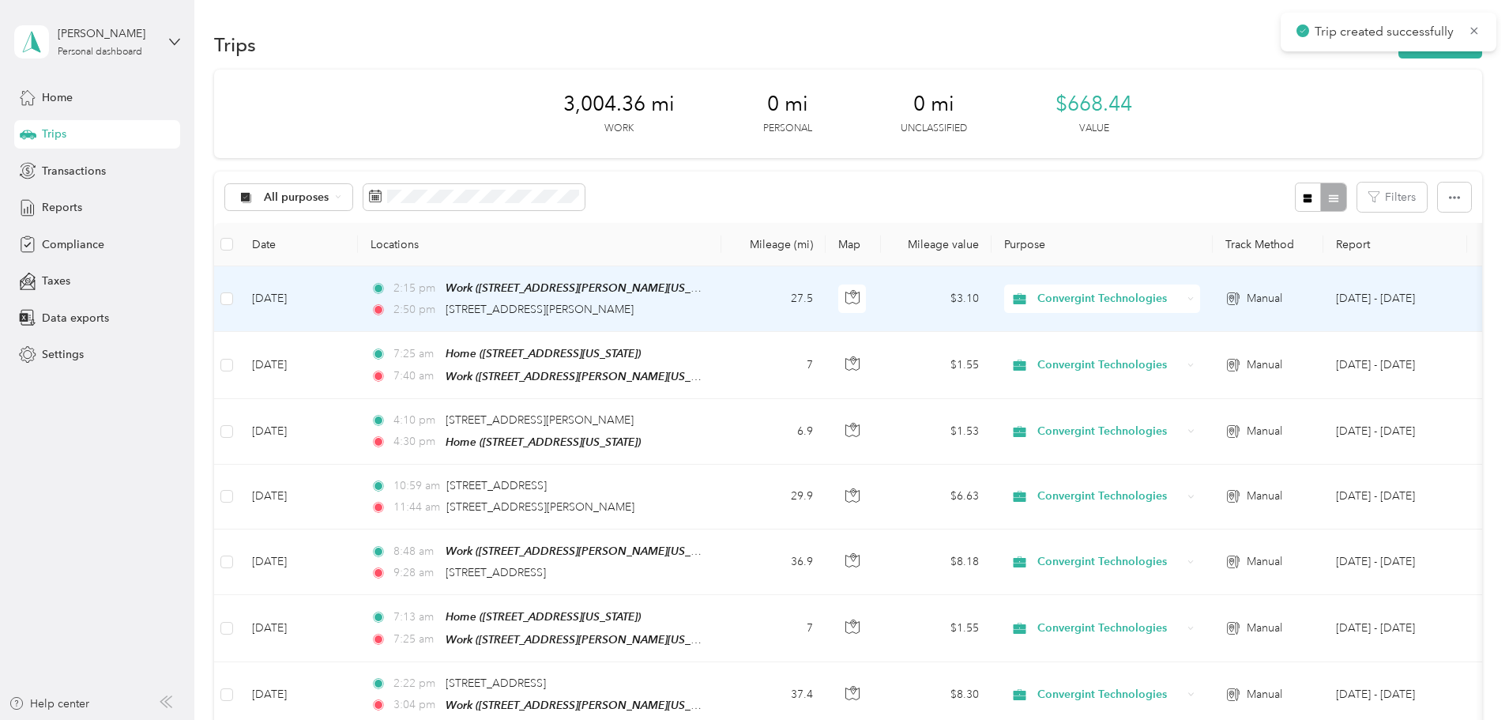
click at [358, 312] on td "Oct 1, 2025" at bounding box center [298, 299] width 119 height 66
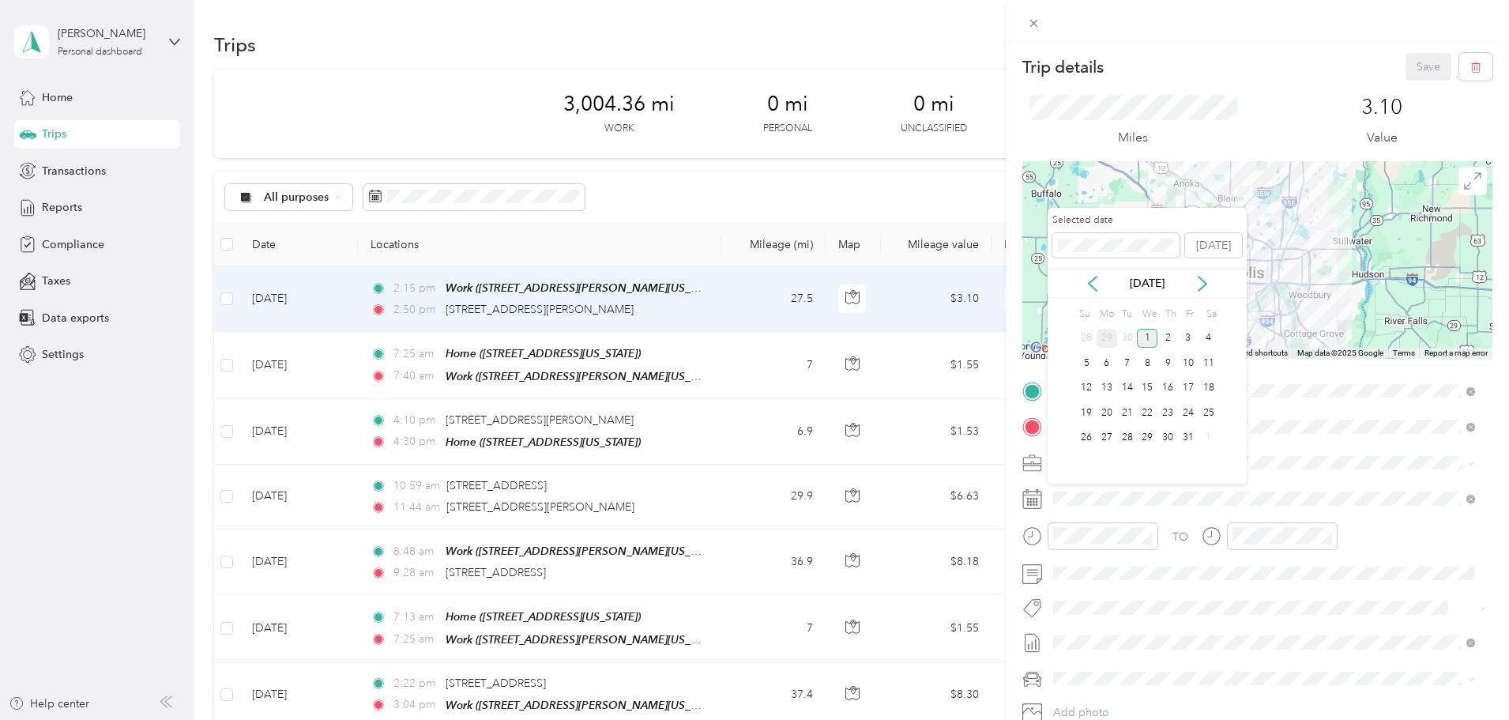
click at [1106, 346] on div "29" at bounding box center [1107, 339] width 21 height 20
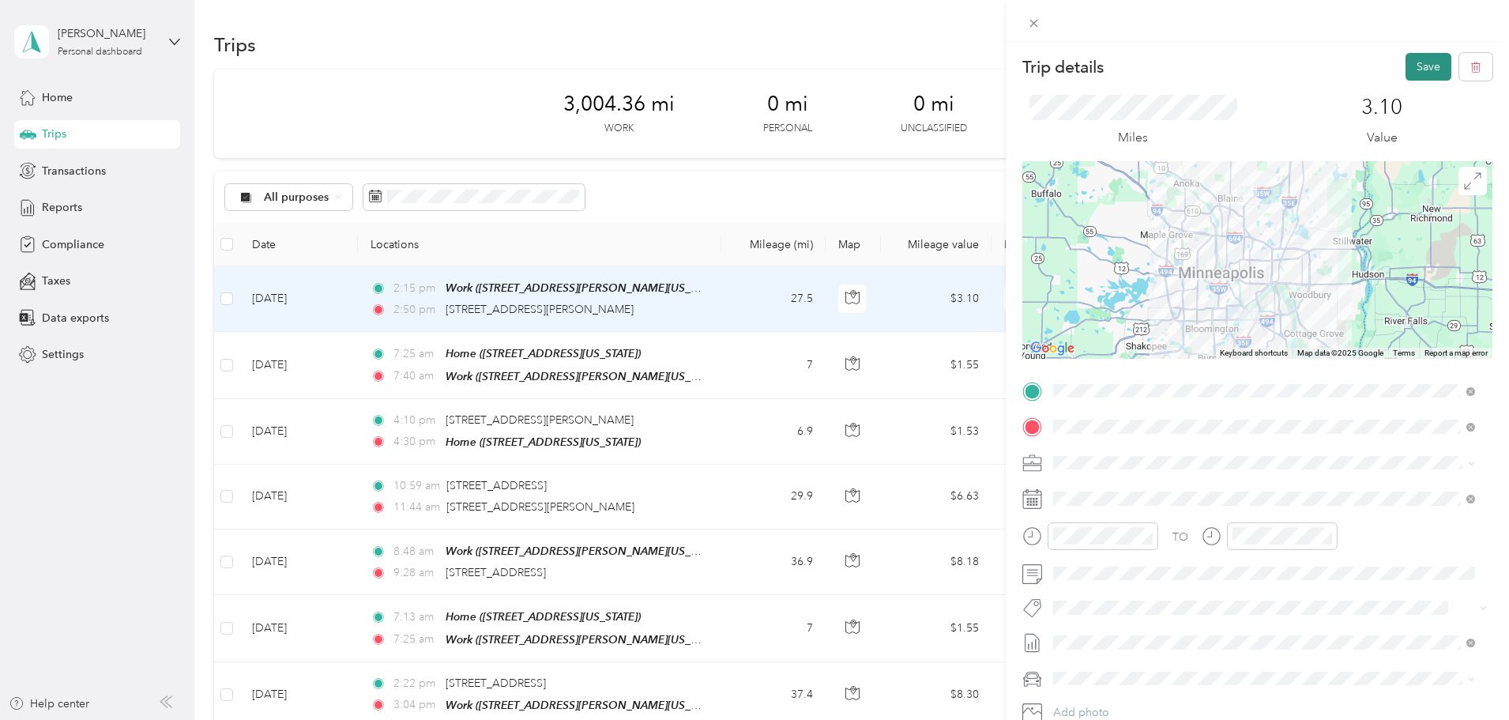
click at [1411, 66] on button "Save" at bounding box center [1429, 67] width 46 height 28
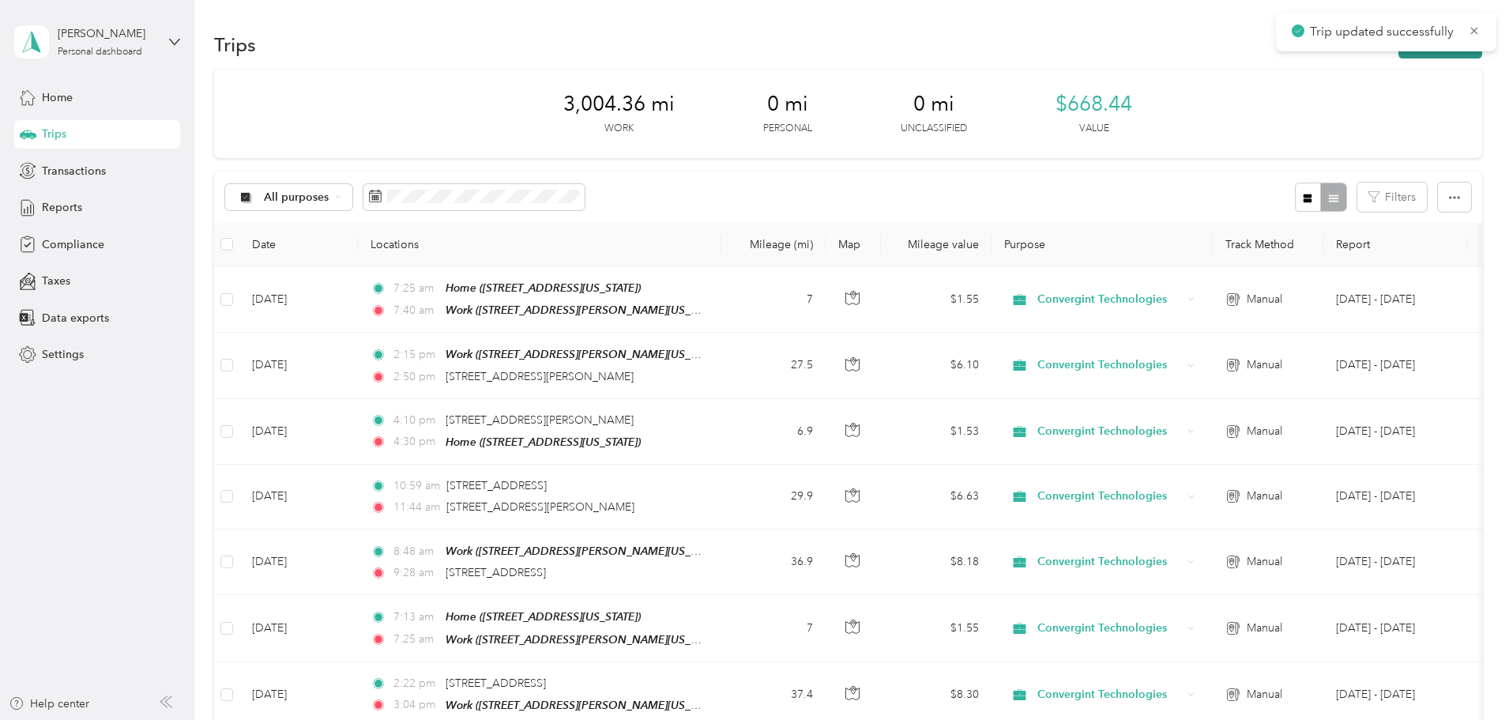
click at [1399, 58] on button "New trip" at bounding box center [1441, 45] width 84 height 28
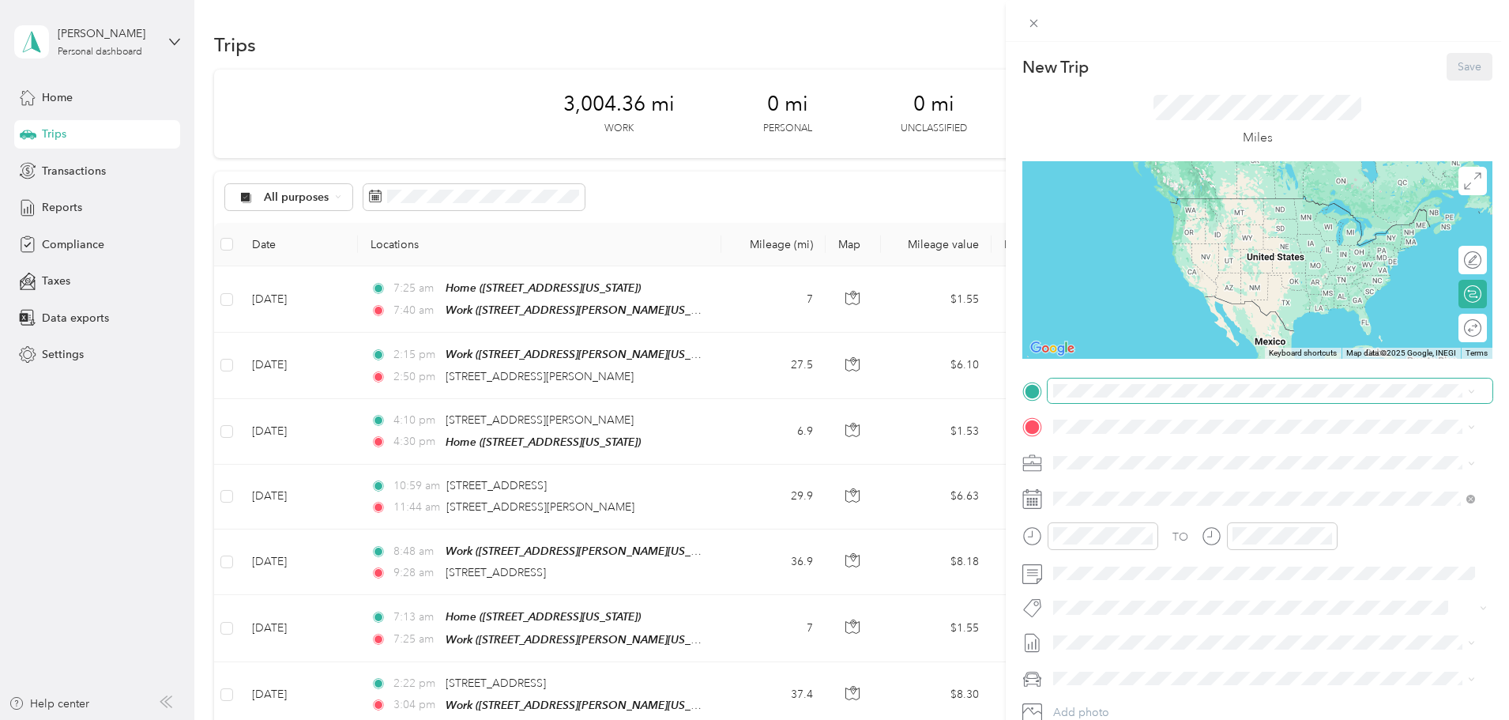
click at [1134, 382] on span at bounding box center [1270, 391] width 445 height 25
click at [1219, 446] on span "1305 Corporate Center Drive Eagan, Minnesota 55121, United States" at bounding box center [1206, 446] width 246 height 14
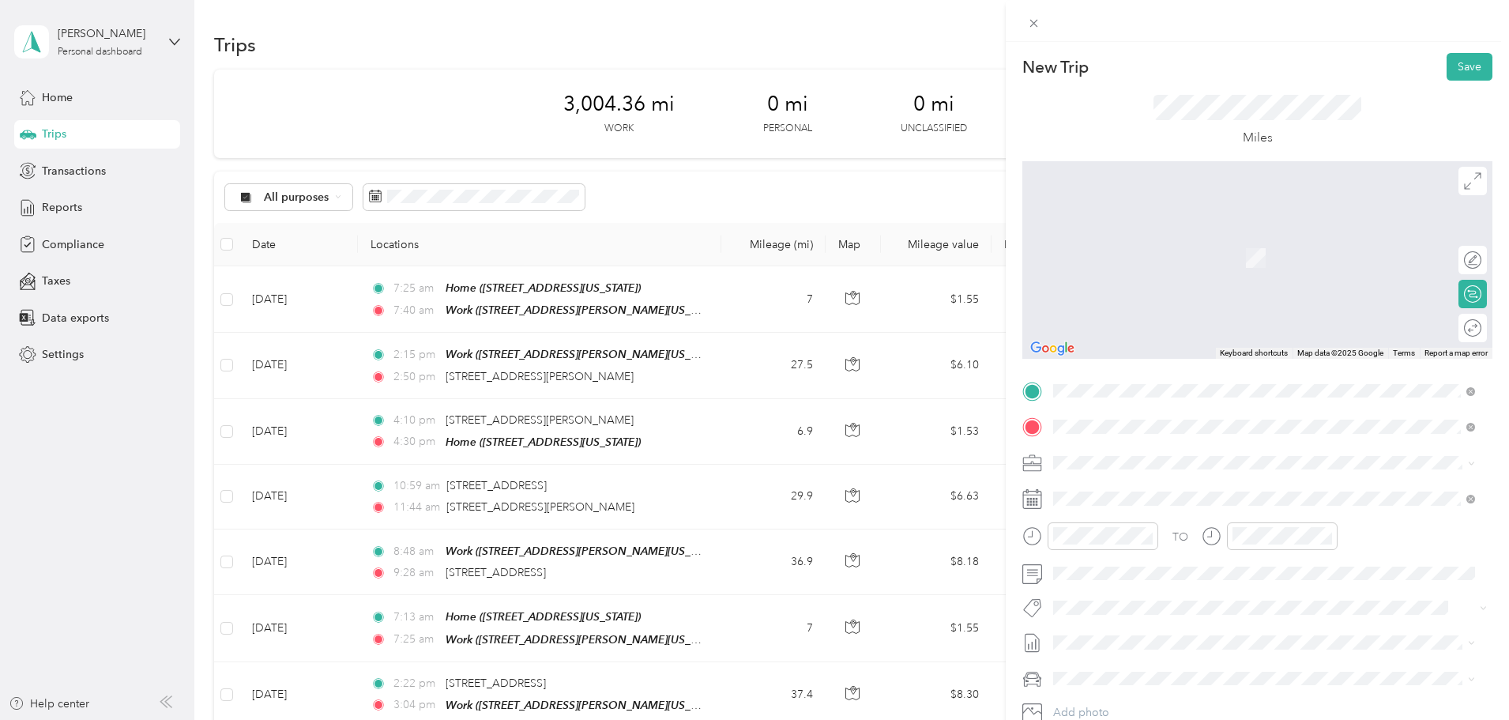
click at [1194, 485] on div "Home" at bounding box center [1162, 489] width 158 height 14
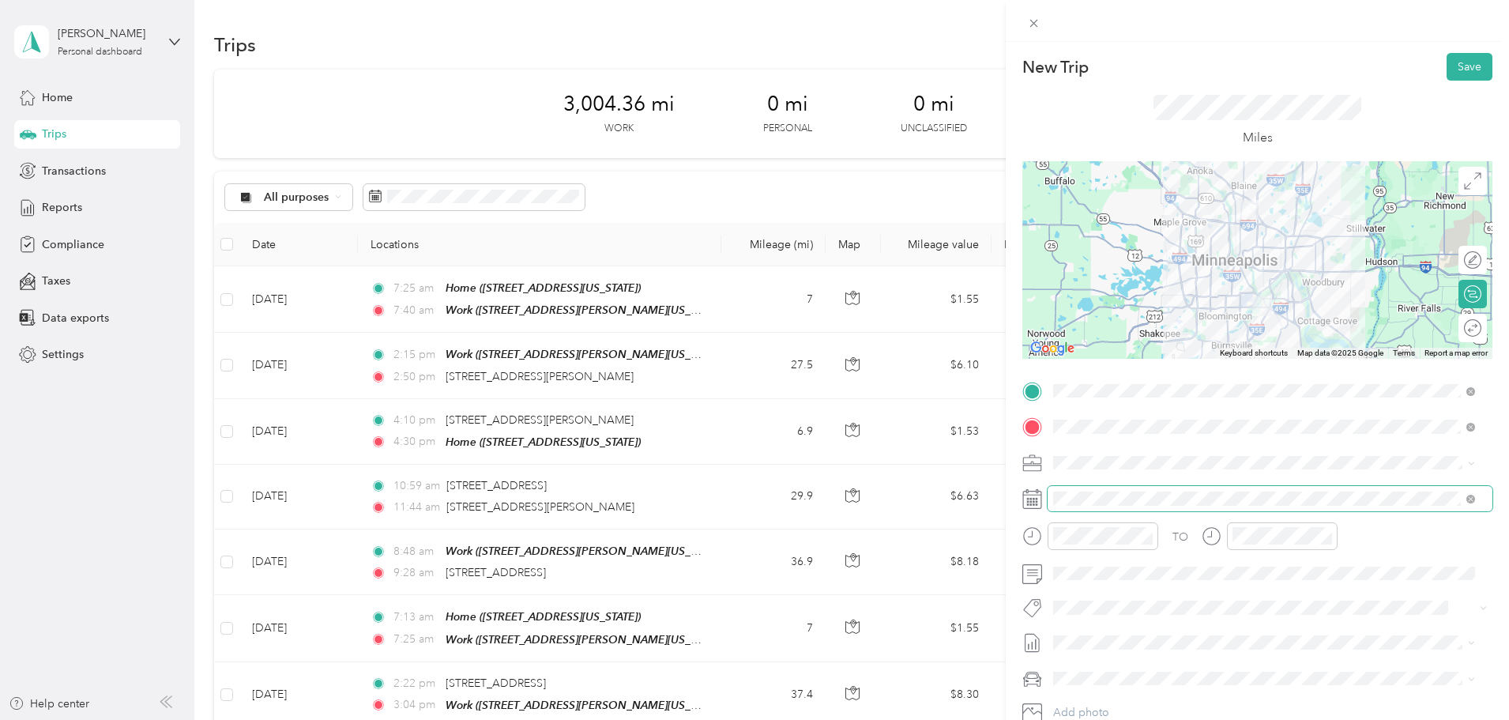
click at [1090, 506] on span at bounding box center [1270, 498] width 445 height 25
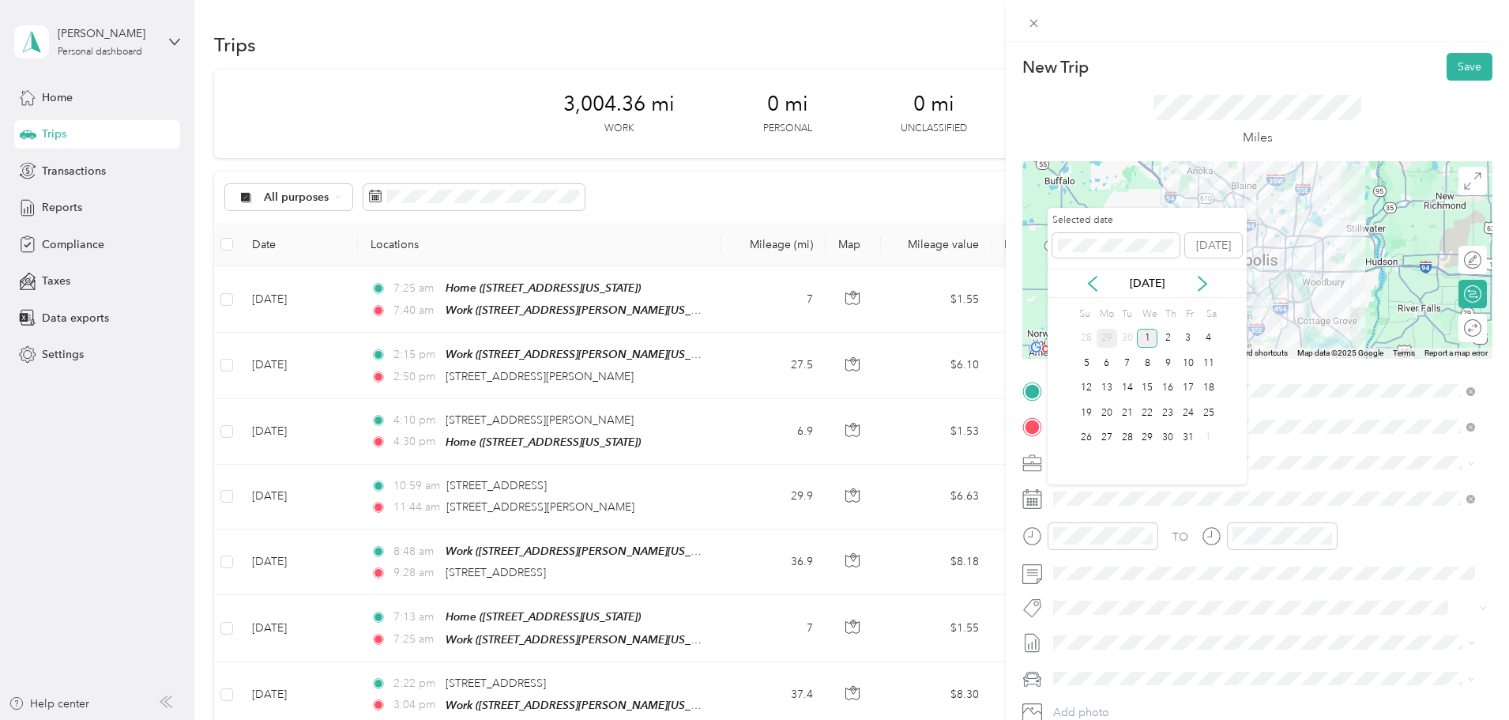
click at [1110, 337] on div "29" at bounding box center [1107, 339] width 21 height 20
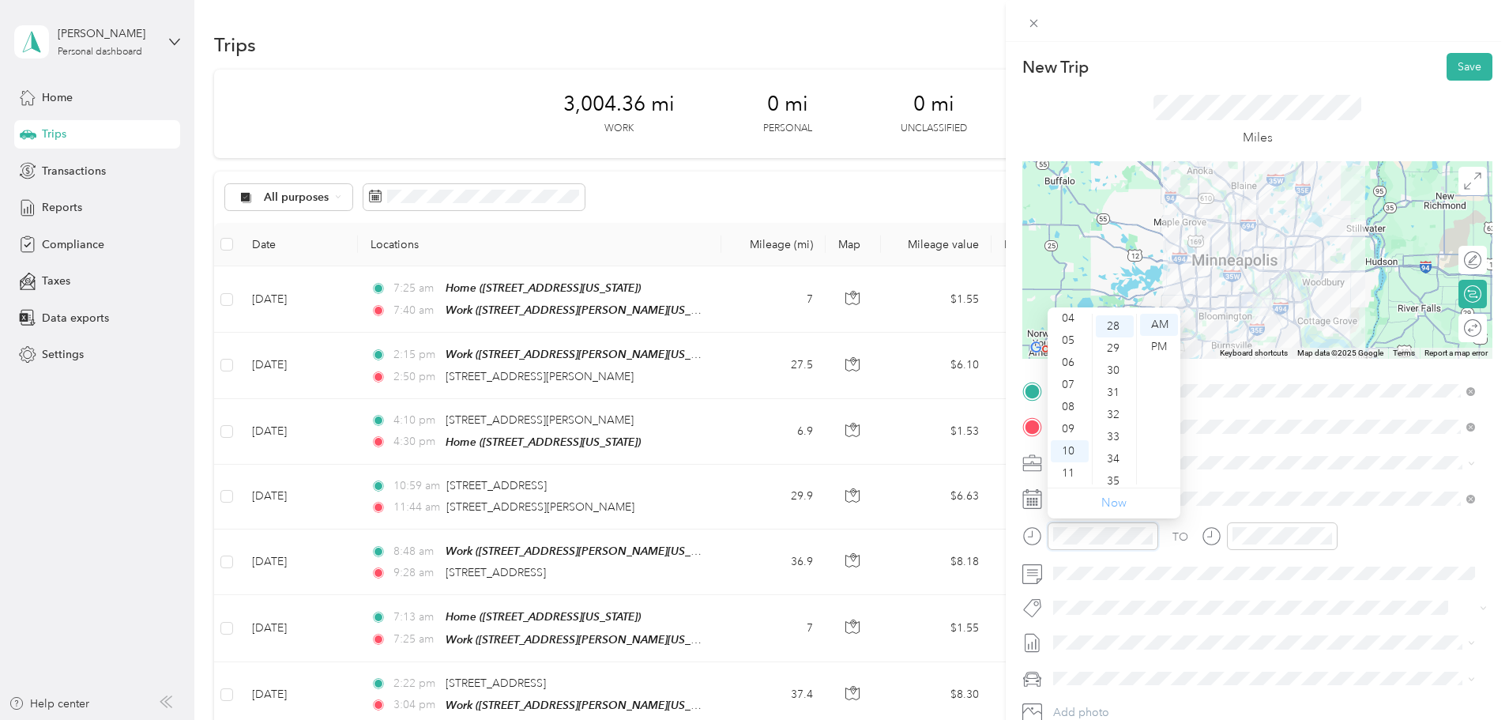
scroll to position [620, 0]
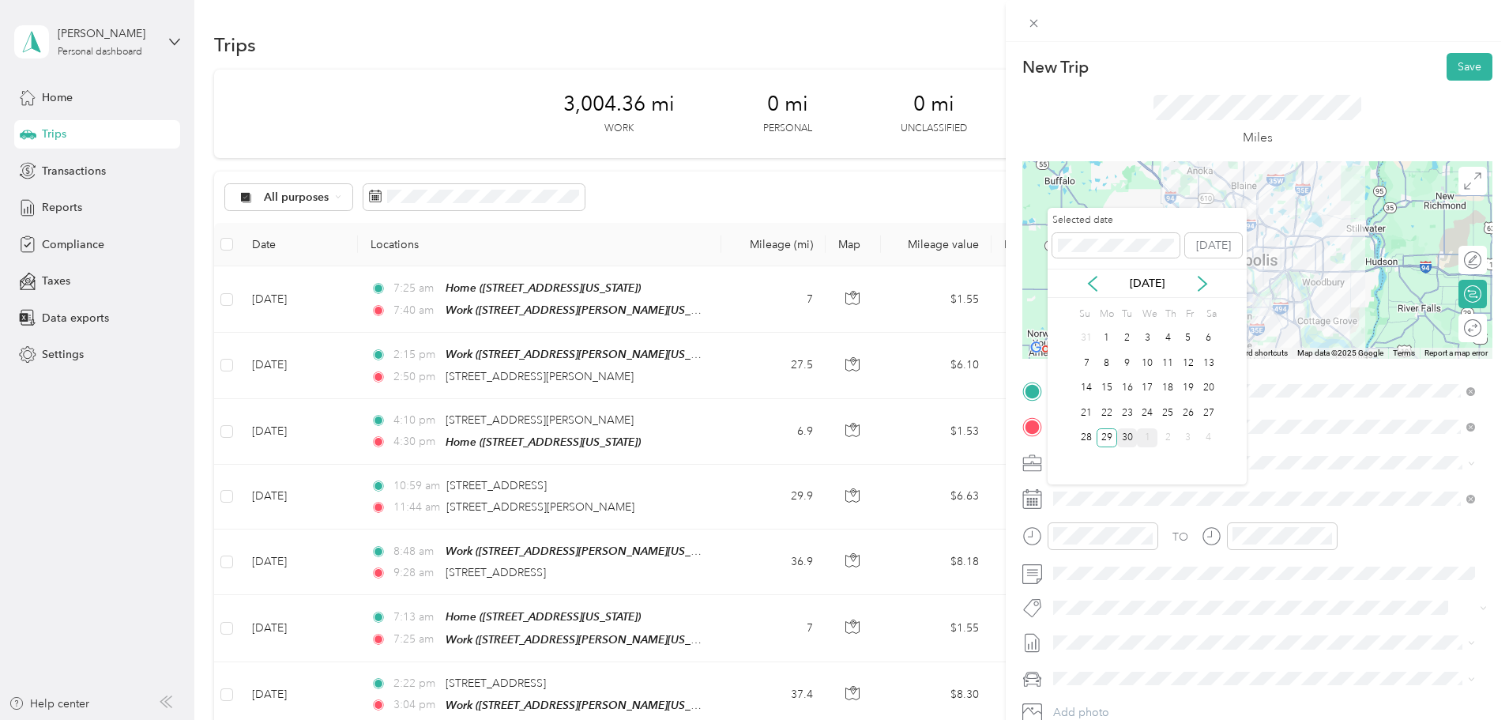
click at [1129, 438] on div "30" at bounding box center [1127, 438] width 21 height 20
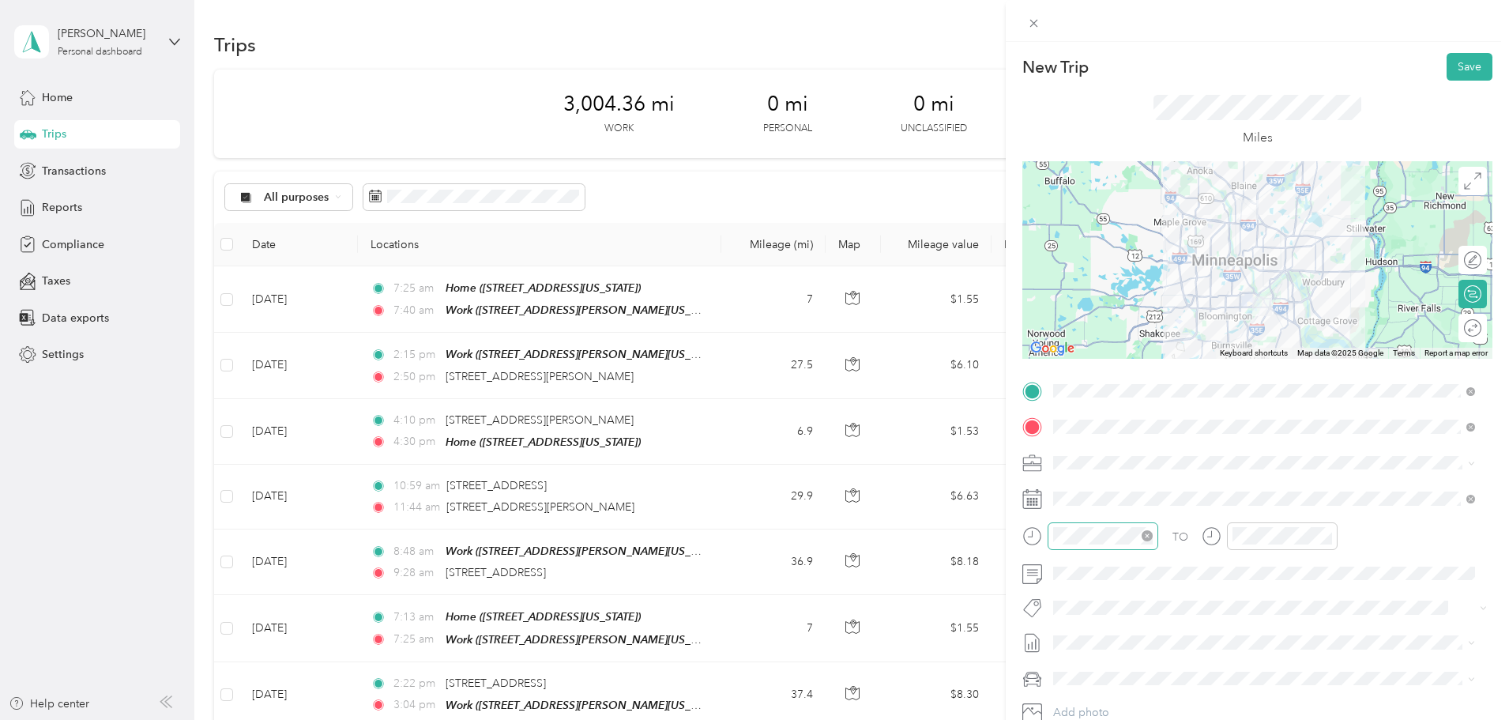
click at [1085, 546] on div at bounding box center [1103, 536] width 111 height 28
click at [1076, 379] on div "03" at bounding box center [1070, 375] width 38 height 22
click at [1117, 369] on div "05" at bounding box center [1115, 369] width 38 height 22
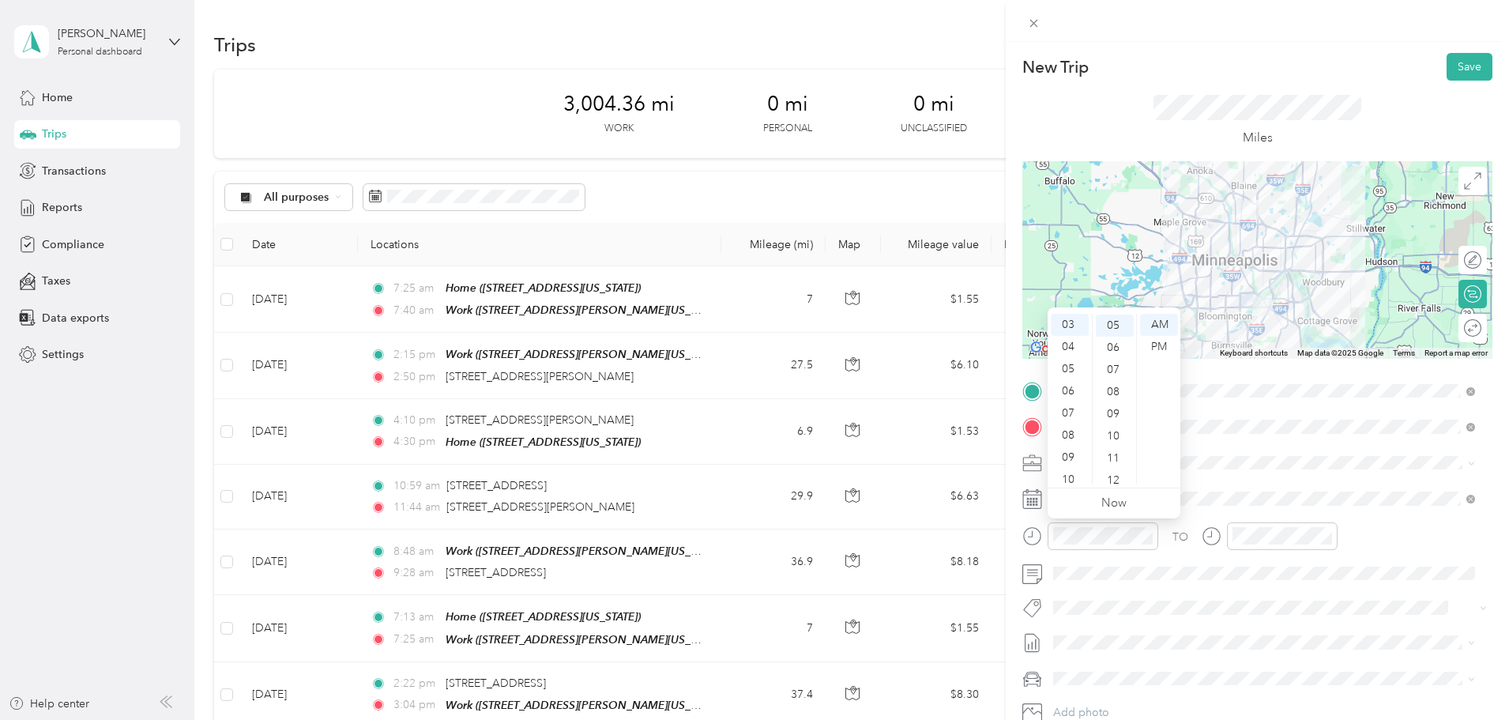
scroll to position [111, 0]
click at [1149, 342] on div "PM" at bounding box center [1159, 347] width 38 height 22
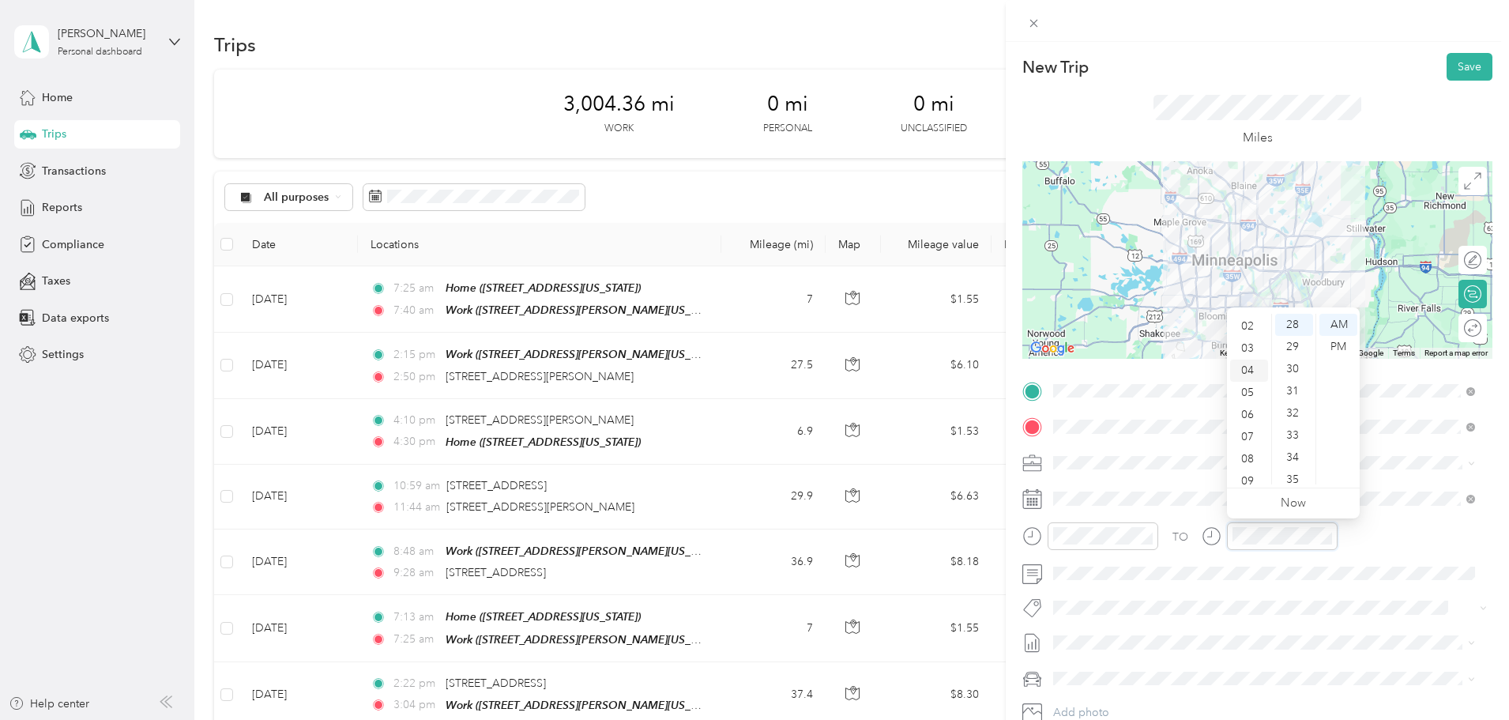
scroll to position [16, 0]
click at [1254, 379] on div "03" at bounding box center [1249, 375] width 38 height 22
click at [1294, 364] on div "54" at bounding box center [1294, 363] width 38 height 22
click at [1297, 449] on div "58" at bounding box center [1294, 451] width 38 height 22
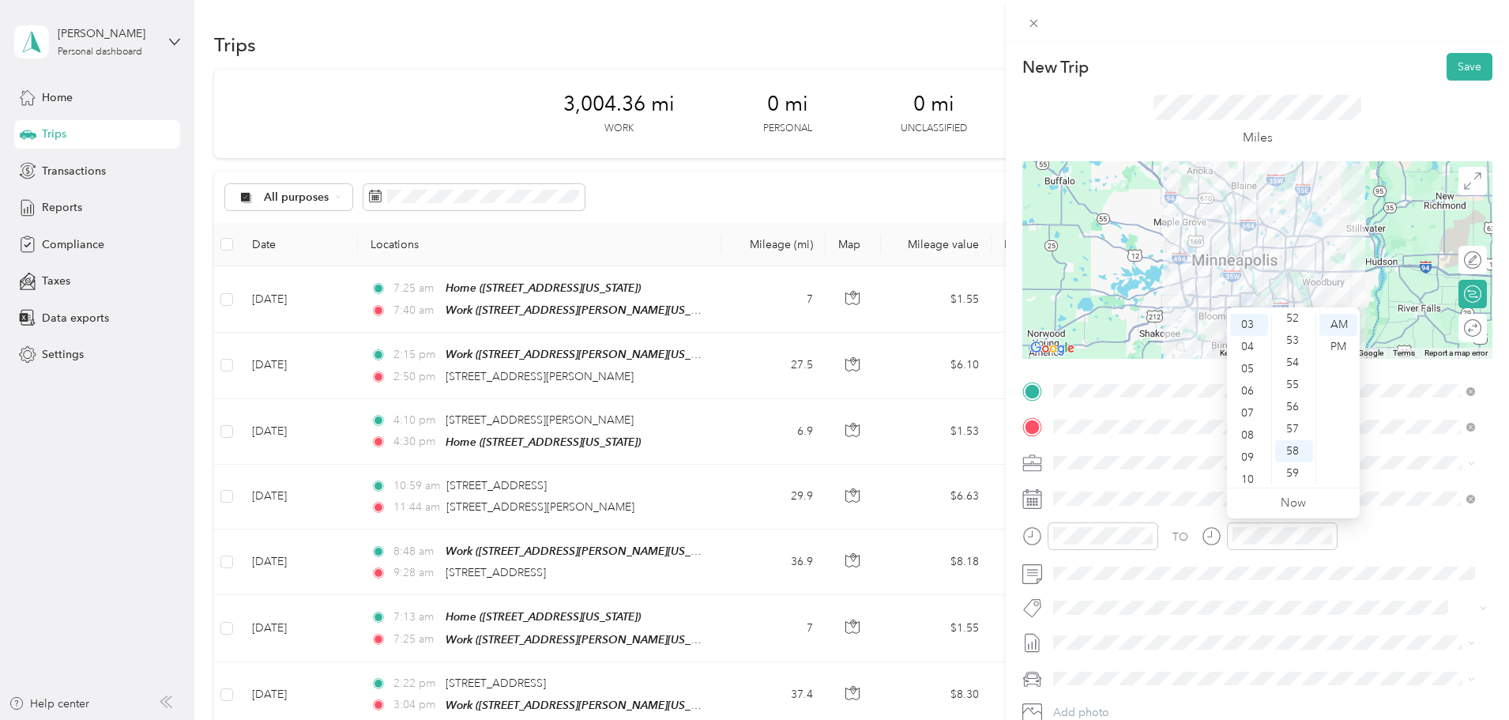
click at [1175, 552] on div "TO" at bounding box center [1258, 541] width 470 height 39
click at [1253, 371] on div "03" at bounding box center [1249, 375] width 38 height 22
click at [1339, 340] on div "PM" at bounding box center [1339, 347] width 38 height 22
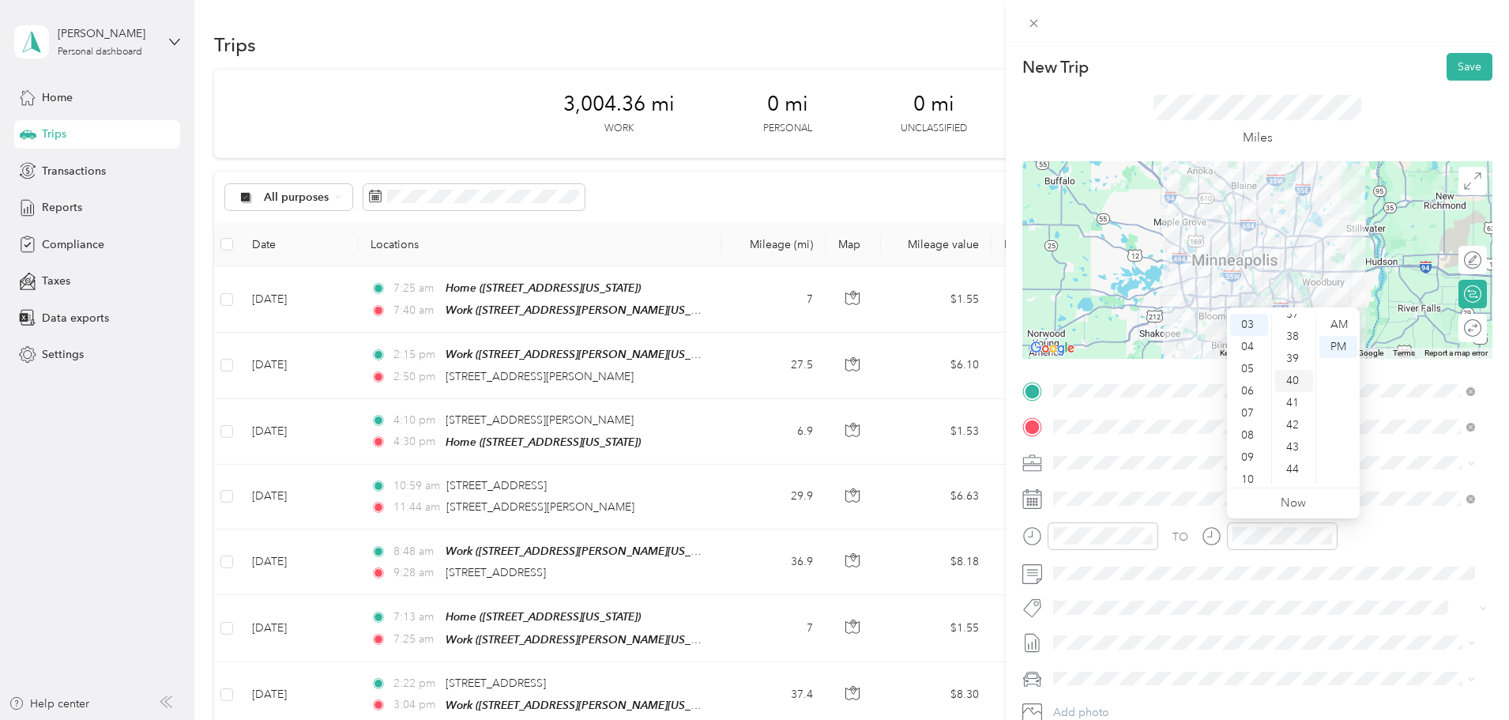
scroll to position [857, 0]
click at [1295, 450] on div "48" at bounding box center [1294, 451] width 38 height 22
click at [1467, 61] on button "Save" at bounding box center [1470, 67] width 46 height 28
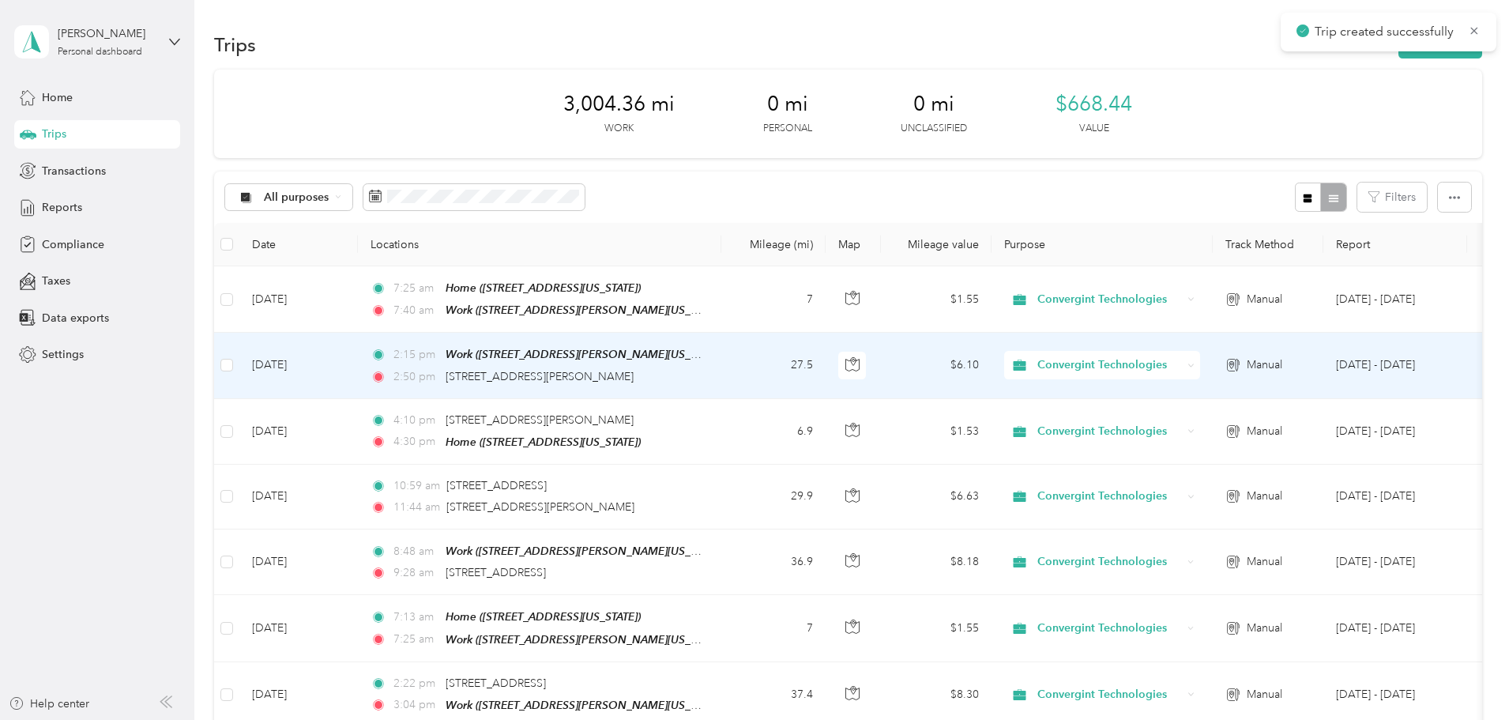
click at [358, 360] on td "Sep 29, 2025" at bounding box center [298, 366] width 119 height 66
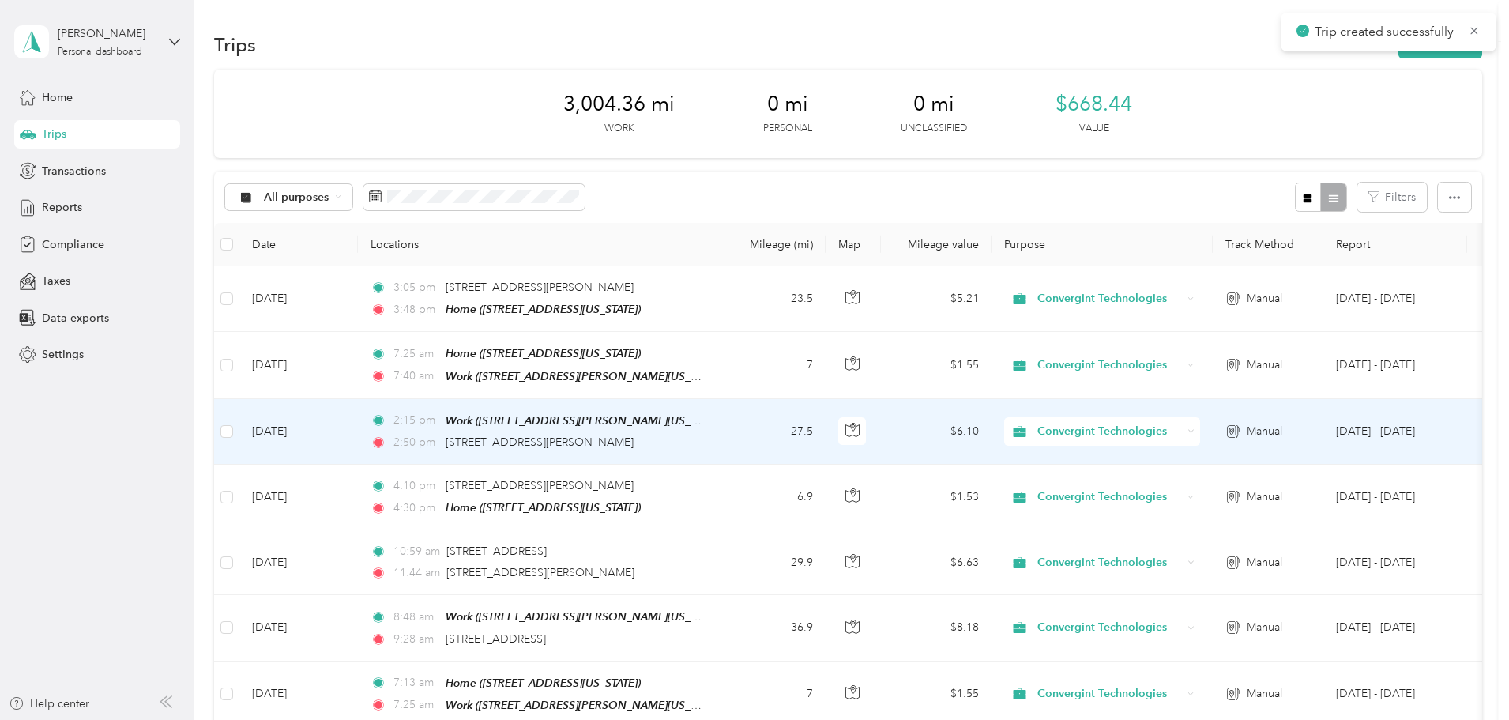
click at [492, 360] on div "Trip details Save This trip cannot be edited because it is either under review,…" at bounding box center [1246, 360] width 1509 height 720
click at [358, 428] on td "Sep 29, 2025" at bounding box center [298, 432] width 119 height 66
click at [418, 719] on div "Trip details Save This trip cannot be edited because it is either under review,…" at bounding box center [750, 720] width 1501 height 0
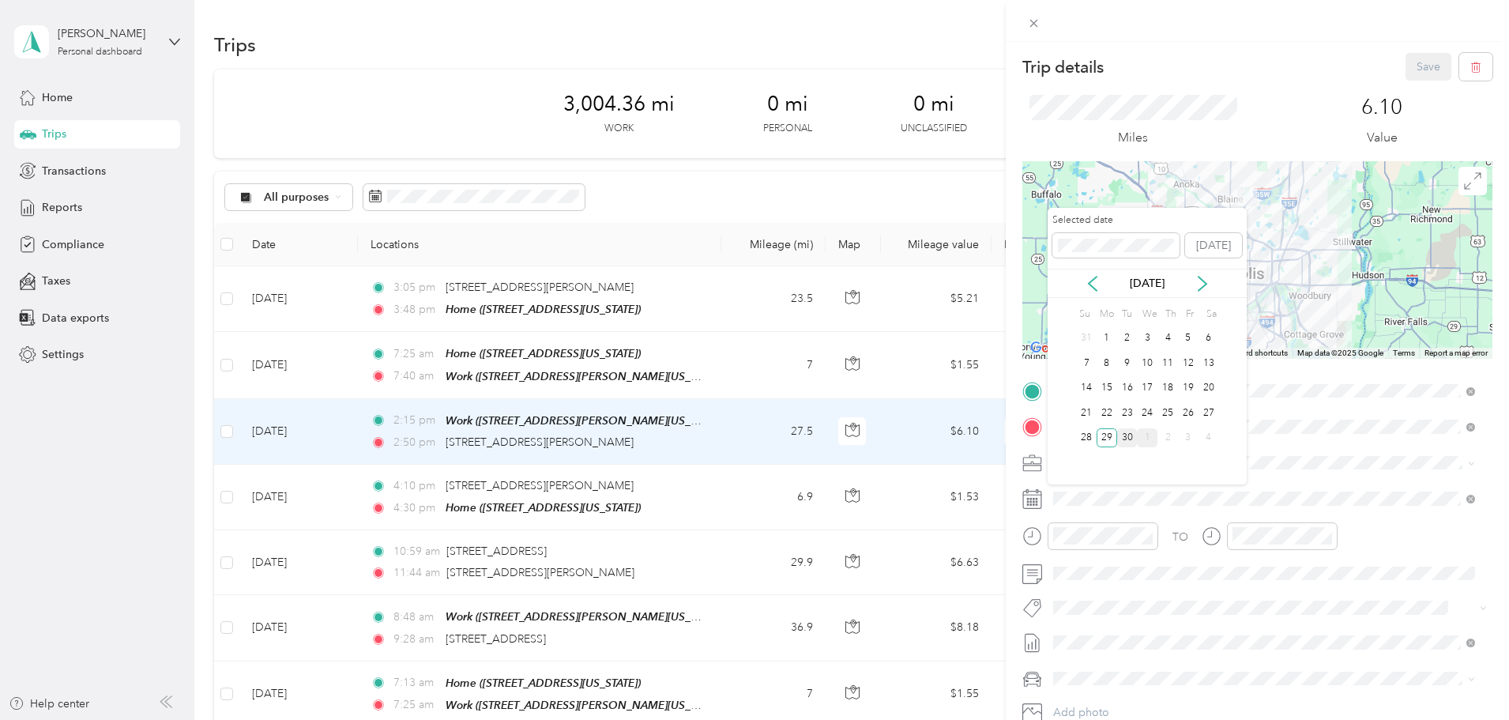
click at [1128, 428] on div "30" at bounding box center [1127, 438] width 21 height 20
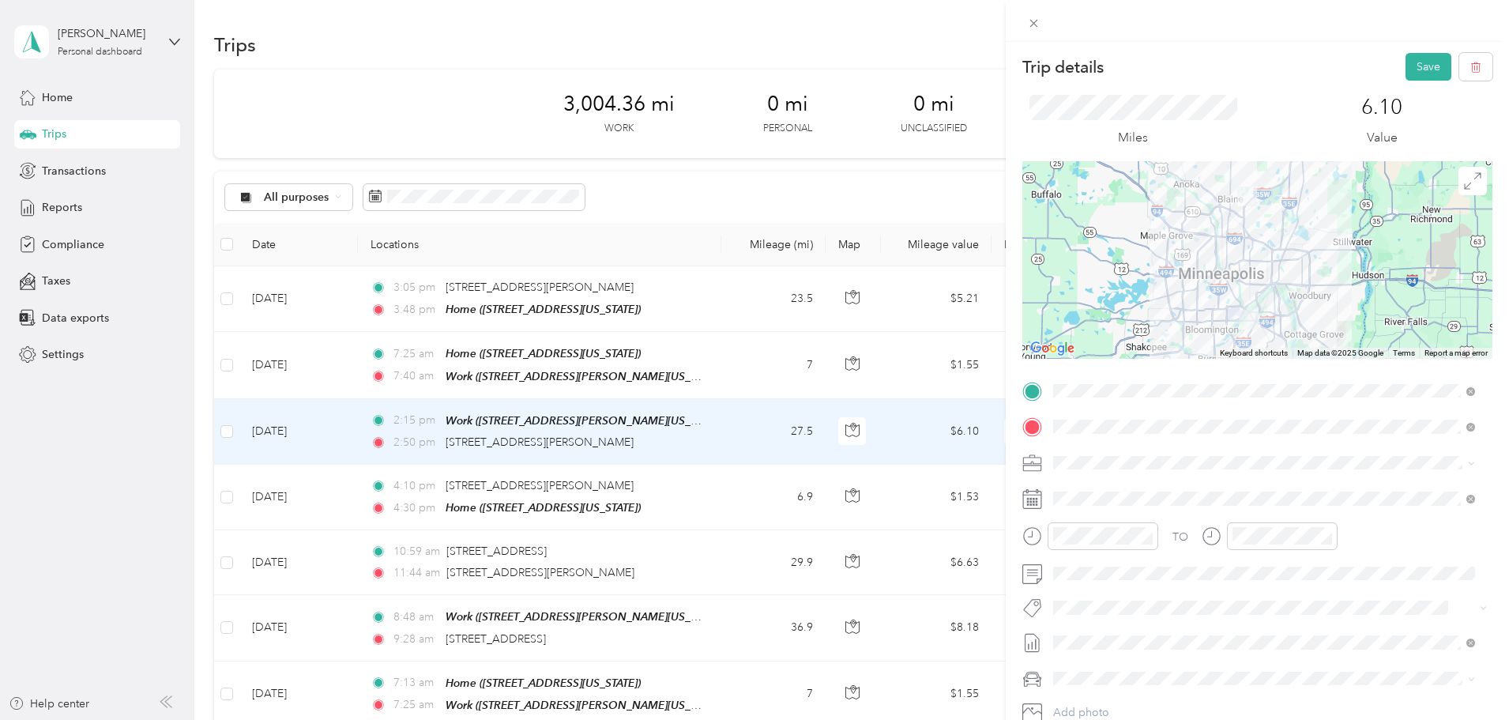
click at [1392, 66] on div "Trip details Save" at bounding box center [1258, 67] width 470 height 28
click at [1406, 68] on button "Save" at bounding box center [1429, 67] width 46 height 28
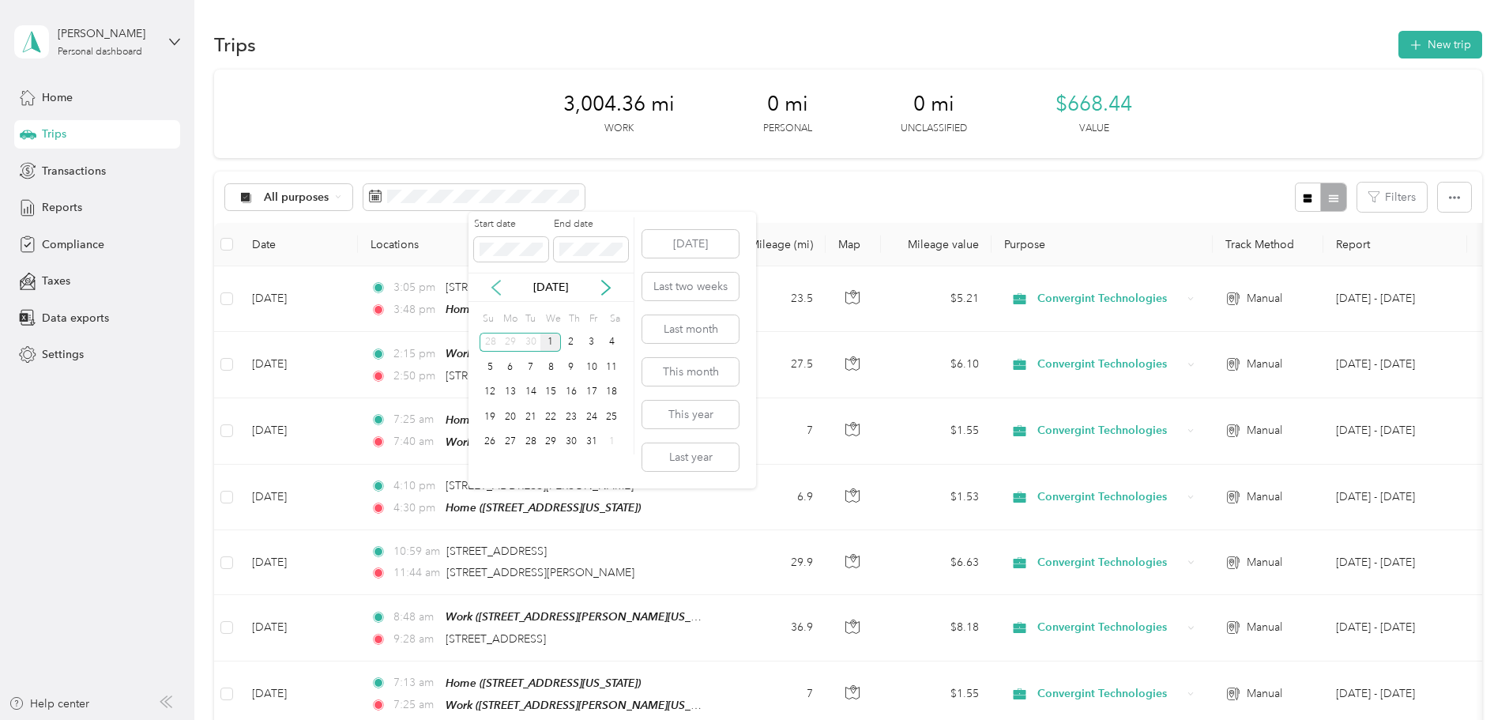
click at [499, 289] on icon at bounding box center [496, 288] width 16 height 16
click at [506, 338] on div "1" at bounding box center [510, 343] width 21 height 20
click at [526, 436] on div "30" at bounding box center [531, 442] width 21 height 20
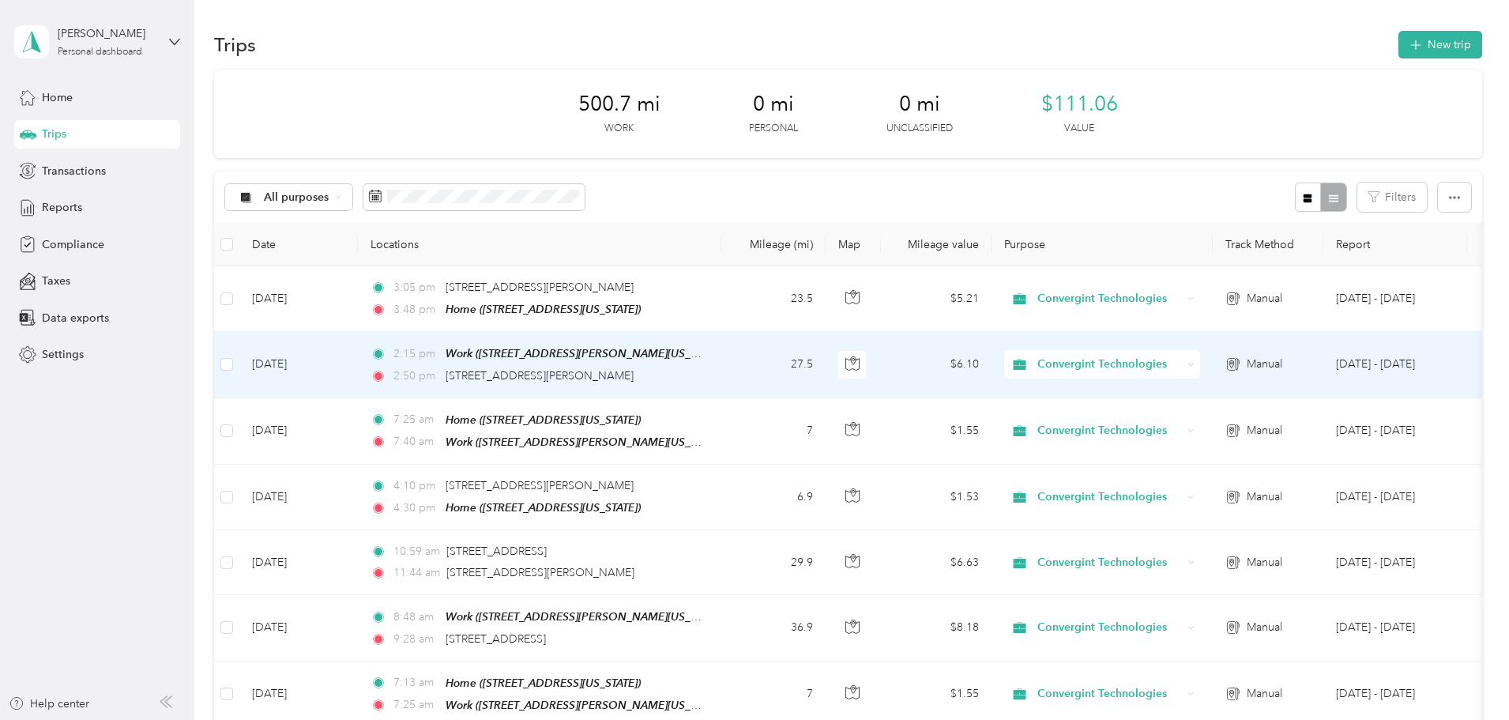
click at [1195, 362] on icon at bounding box center [1191, 364] width 7 height 7
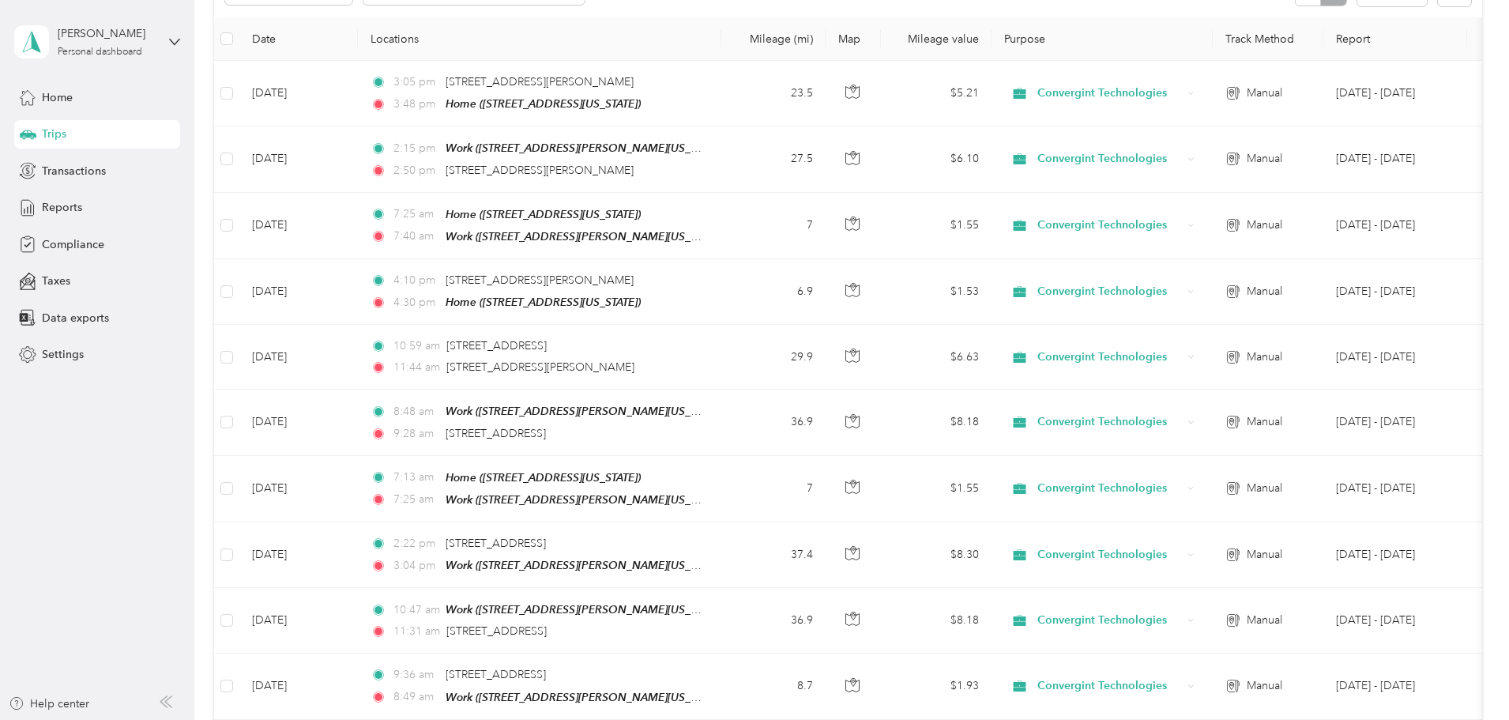
scroll to position [237, 0]
